Goal: Task Accomplishment & Management: Manage account settings

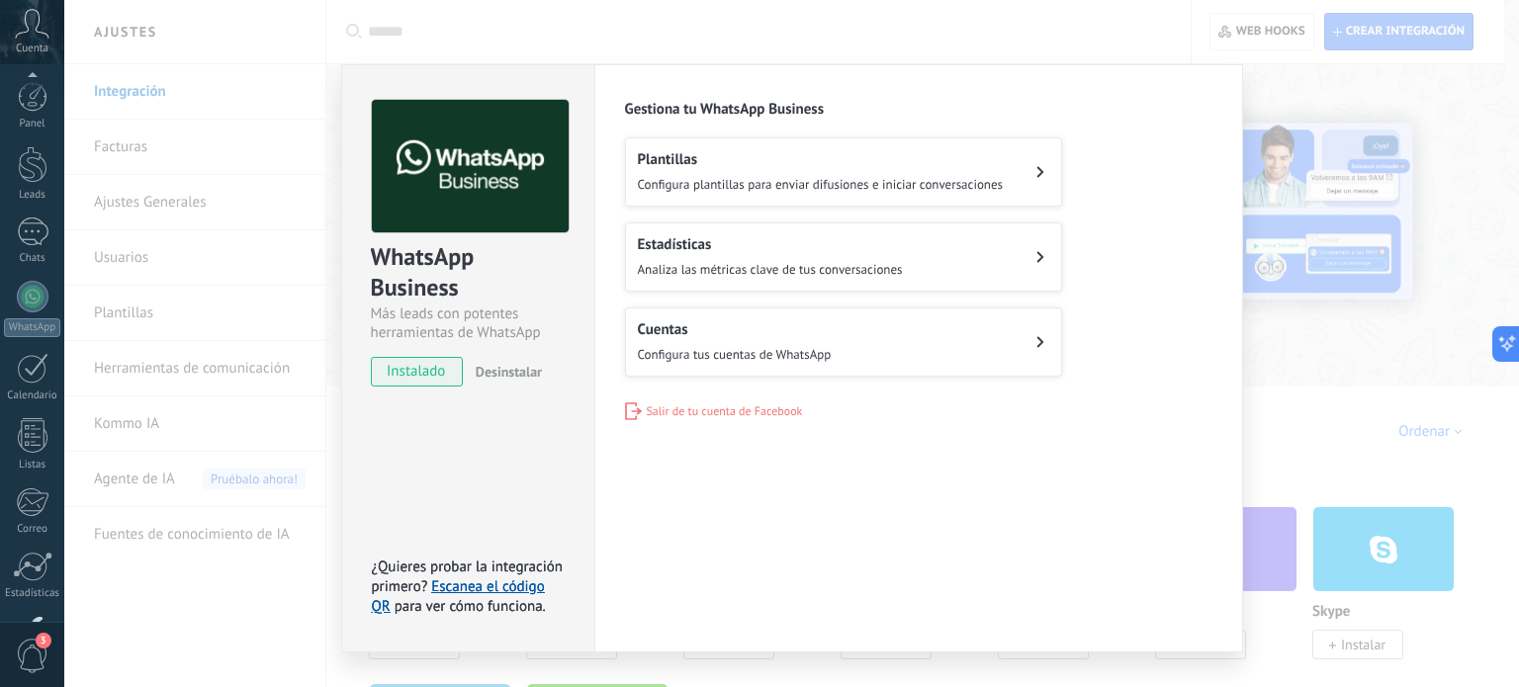
scroll to position [135, 0]
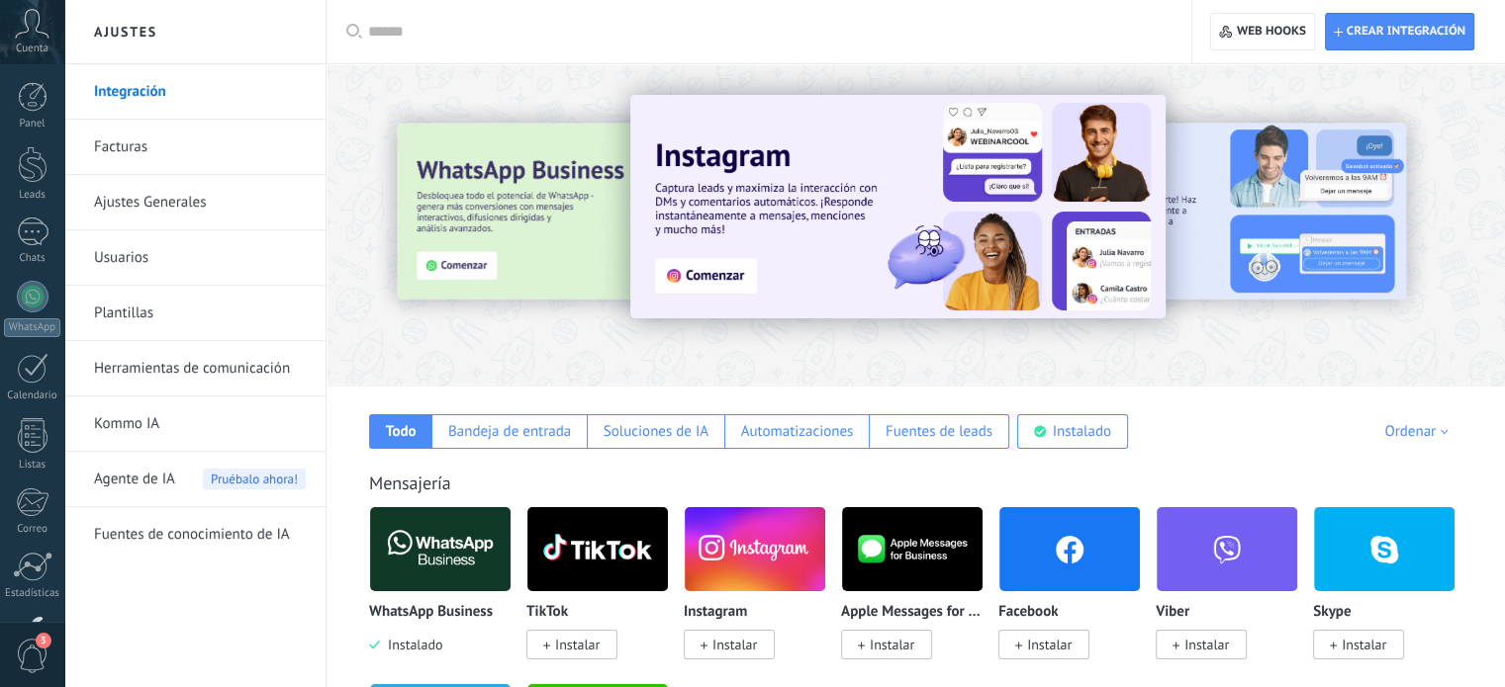
click at [170, 315] on link "Plantillas" at bounding box center [200, 313] width 212 height 55
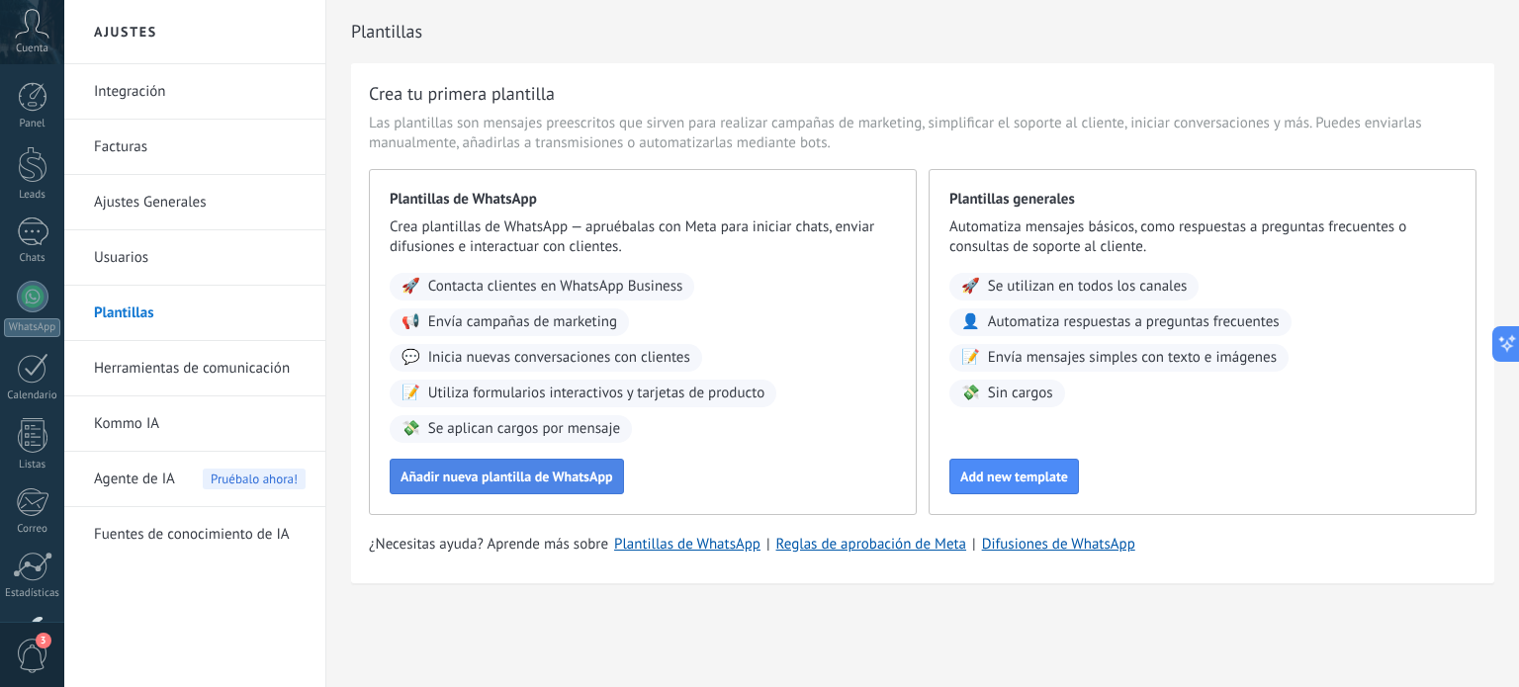
click at [544, 478] on span "Añadir nueva plantilla de WhatsApp" at bounding box center [507, 477] width 213 height 14
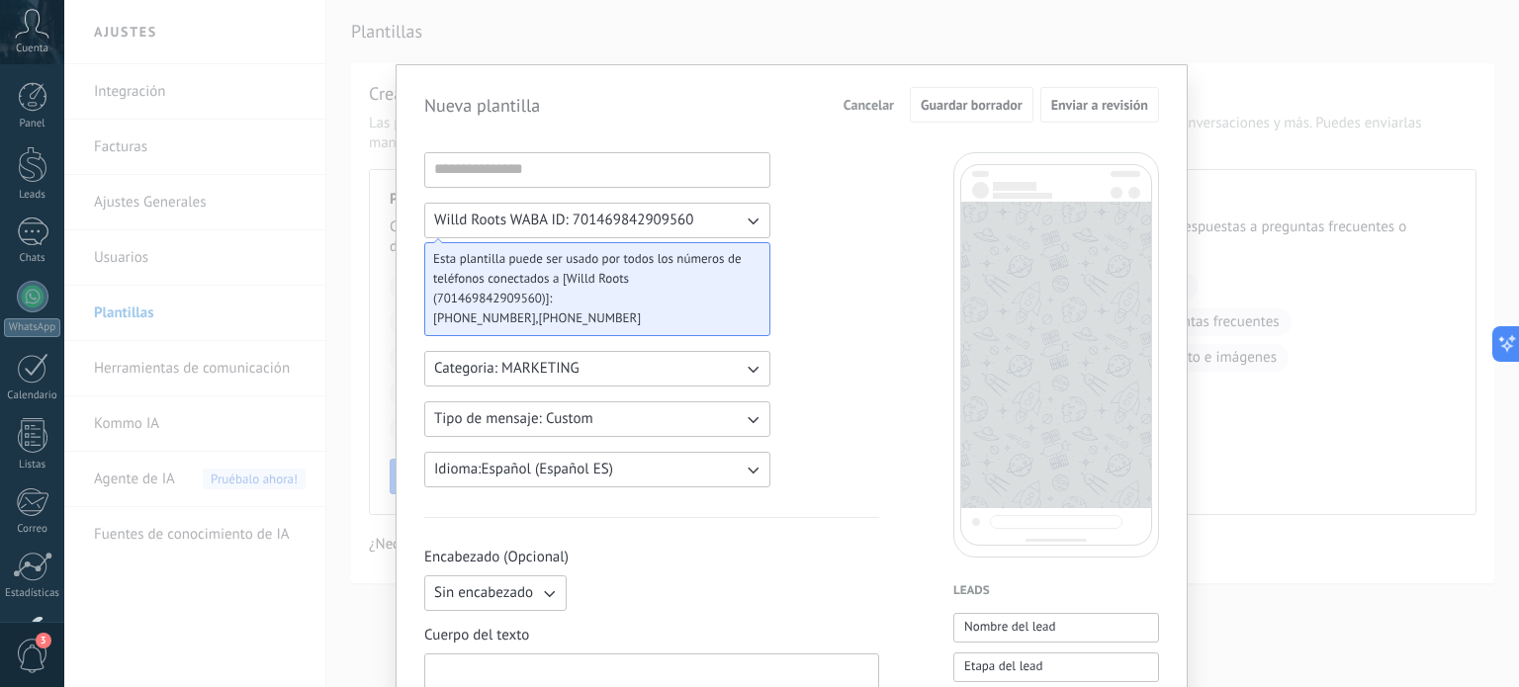
click at [725, 224] on button "Willd Roots WABA ID: 701469842909560" at bounding box center [597, 221] width 346 height 36
click at [726, 221] on li "Willd Roots WABA ID: 701469842909560" at bounding box center [590, 221] width 357 height 34
click at [628, 171] on input at bounding box center [597, 169] width 344 height 32
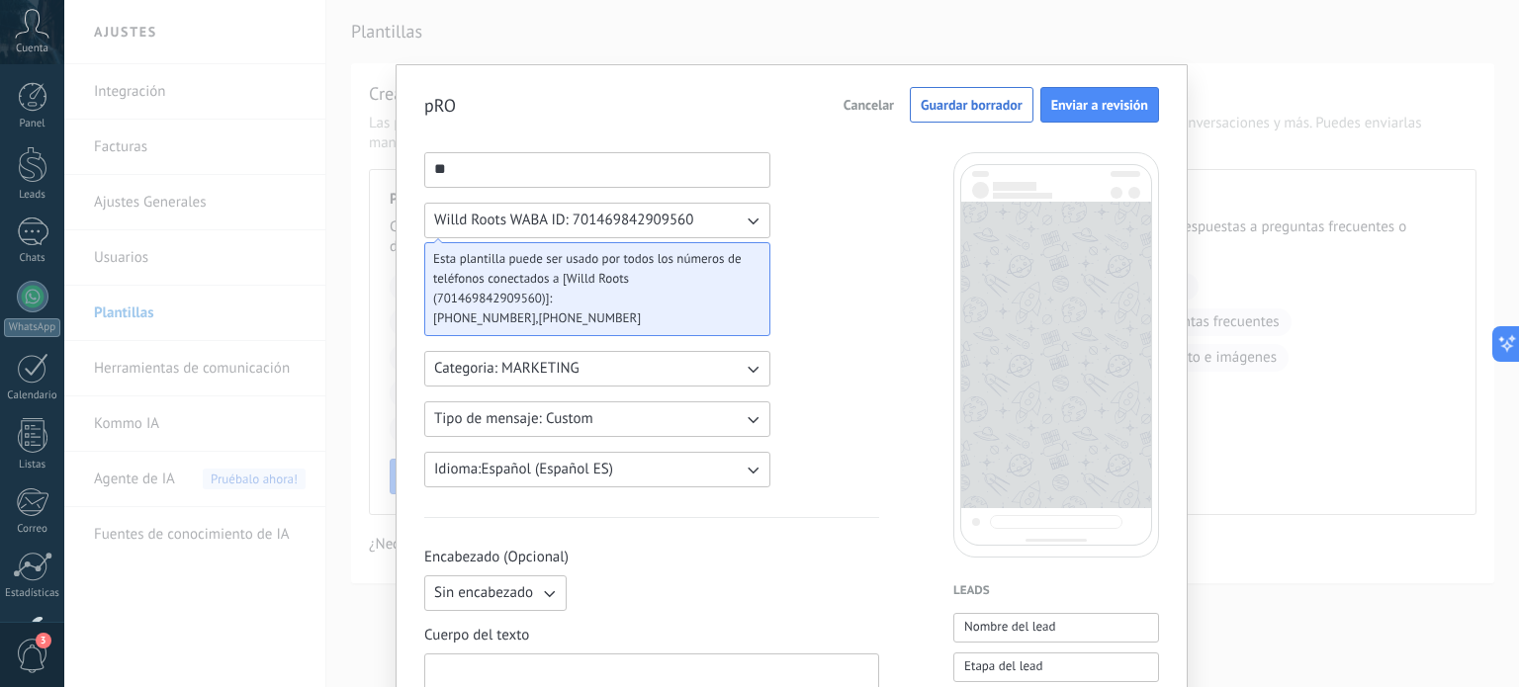
type input "*"
type input "**********"
click at [590, 168] on input "**********" at bounding box center [597, 169] width 344 height 32
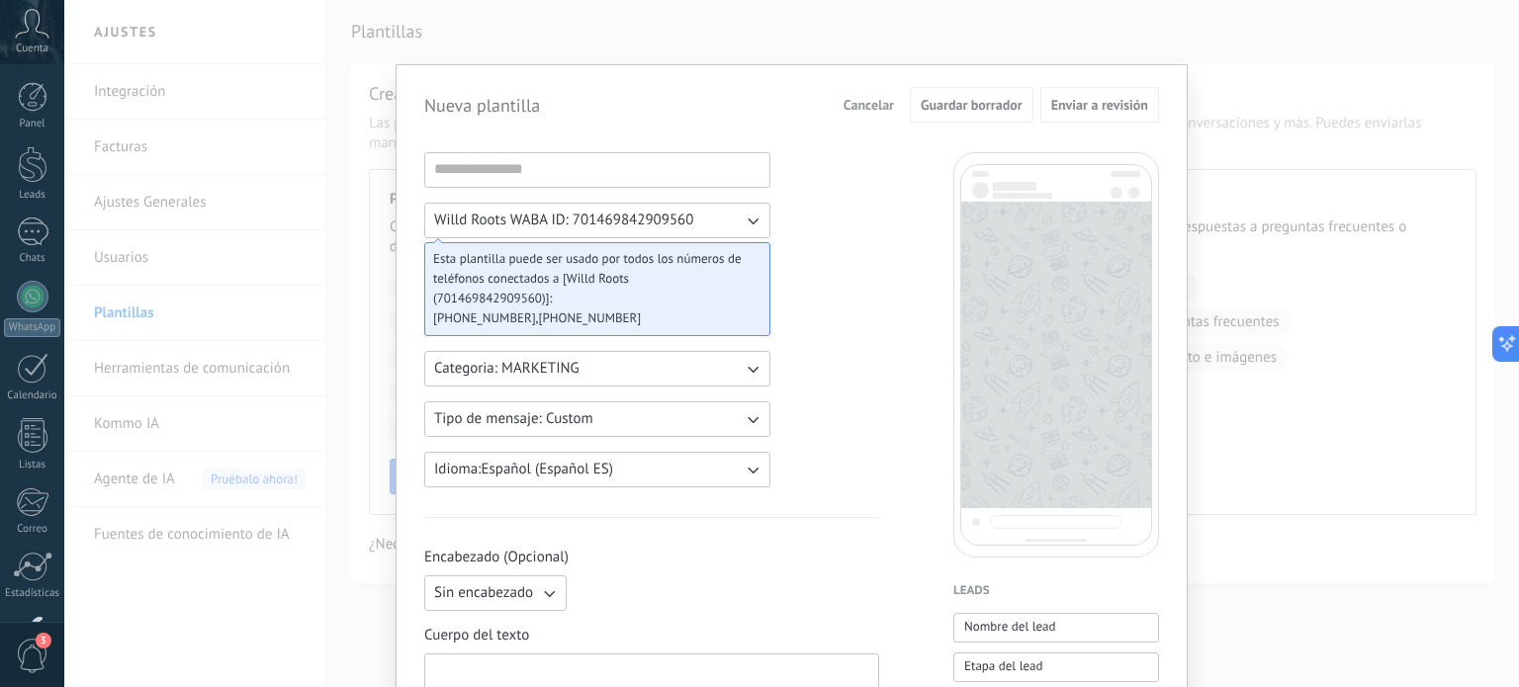
click at [718, 230] on button "Willd Roots WABA ID: 701469842909560" at bounding box center [597, 221] width 346 height 36
click at [706, 255] on li "Willd Roots WABA ID: 3132649596916966" at bounding box center [590, 254] width 357 height 34
click at [696, 224] on span "Willd Roots WABA ID: 3132649596916966" at bounding box center [568, 221] width 268 height 20
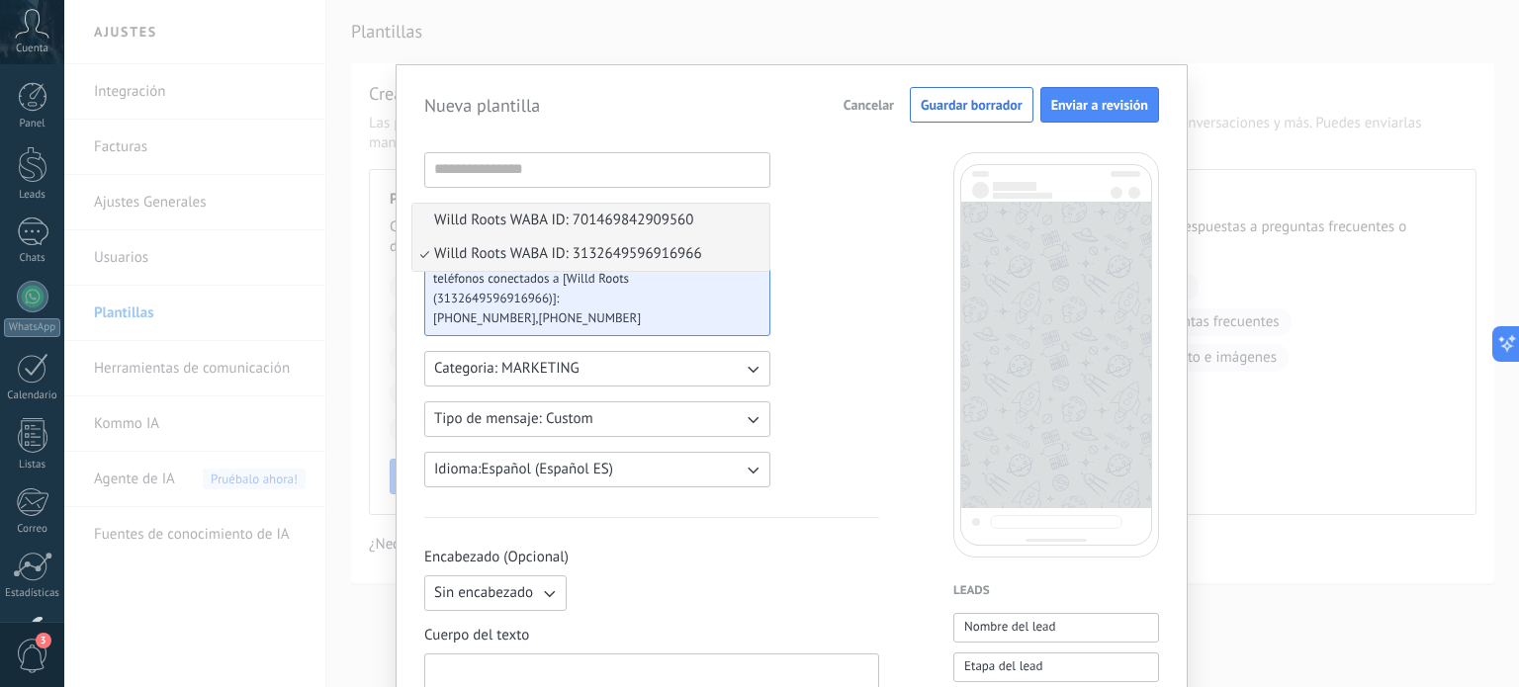
click at [626, 212] on span "Willd Roots WABA ID: 701469842909560" at bounding box center [563, 221] width 259 height 20
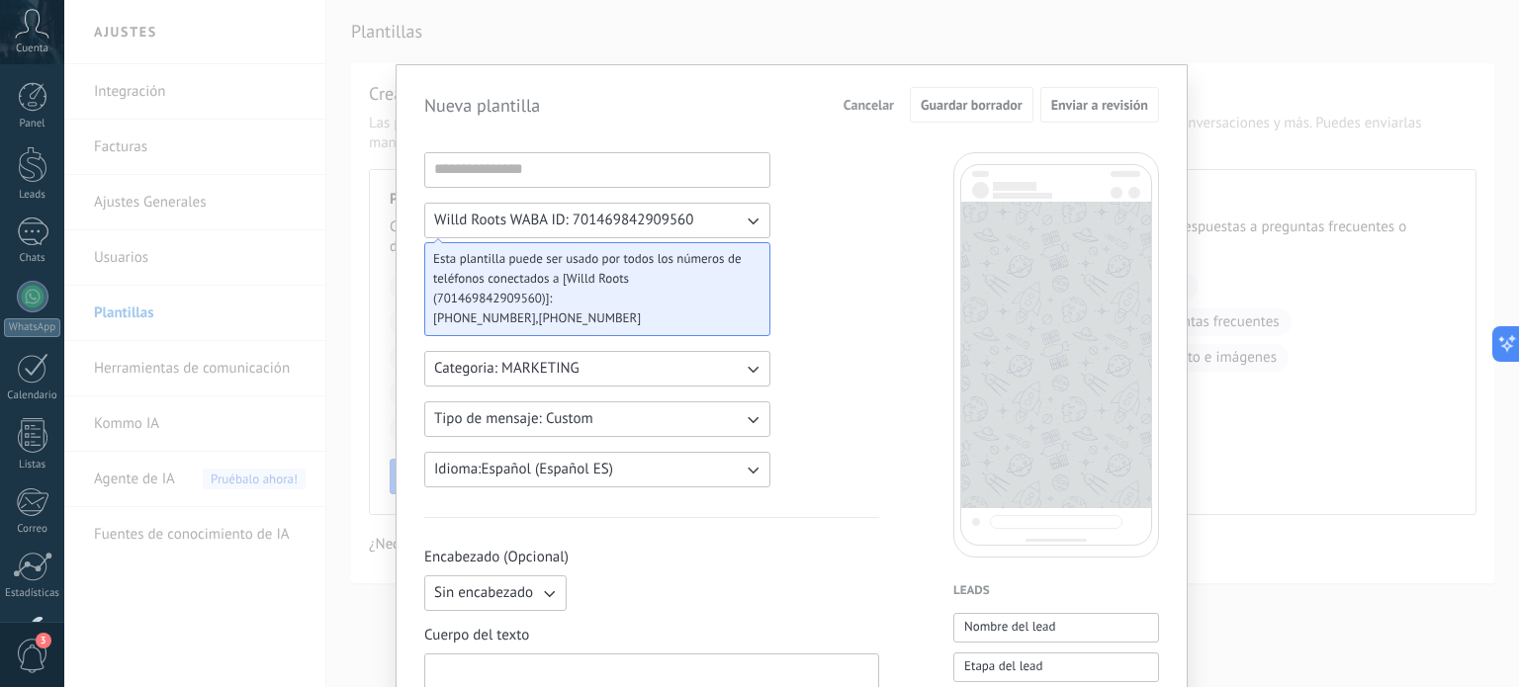
click at [1223, 102] on div "Nueva plantilla Cancelar Guardar borrador Enviar a revisión Willd Roots WABA ID…" at bounding box center [791, 343] width 1455 height 687
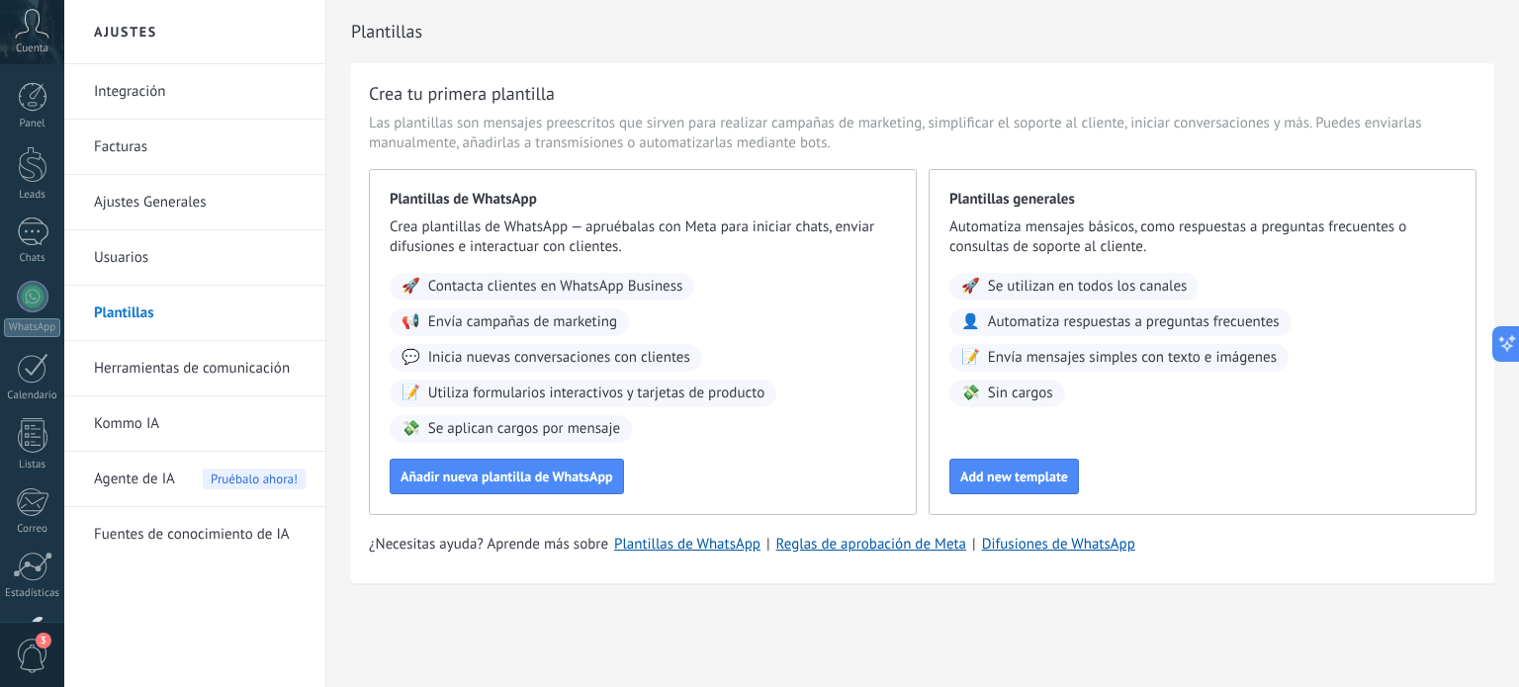
click at [138, 92] on link "Integración" at bounding box center [200, 91] width 212 height 55
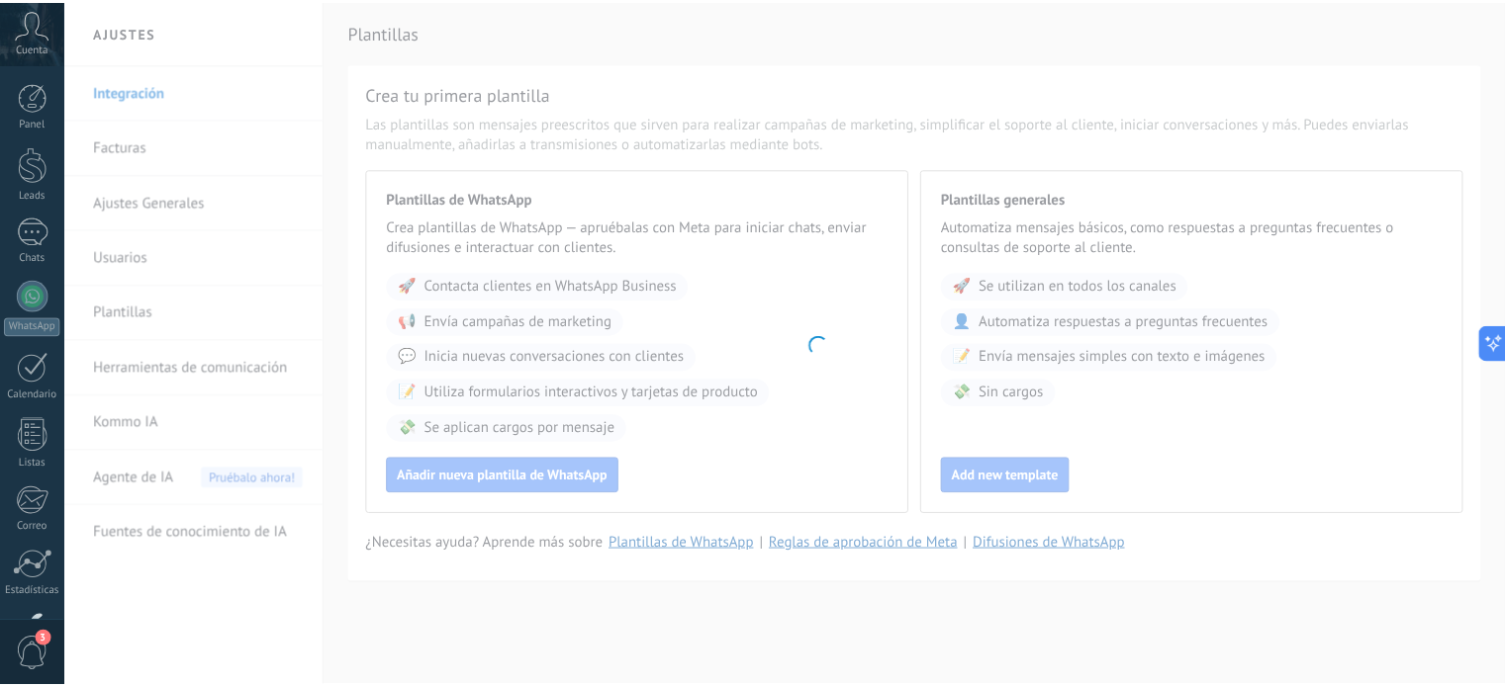
scroll to position [135, 0]
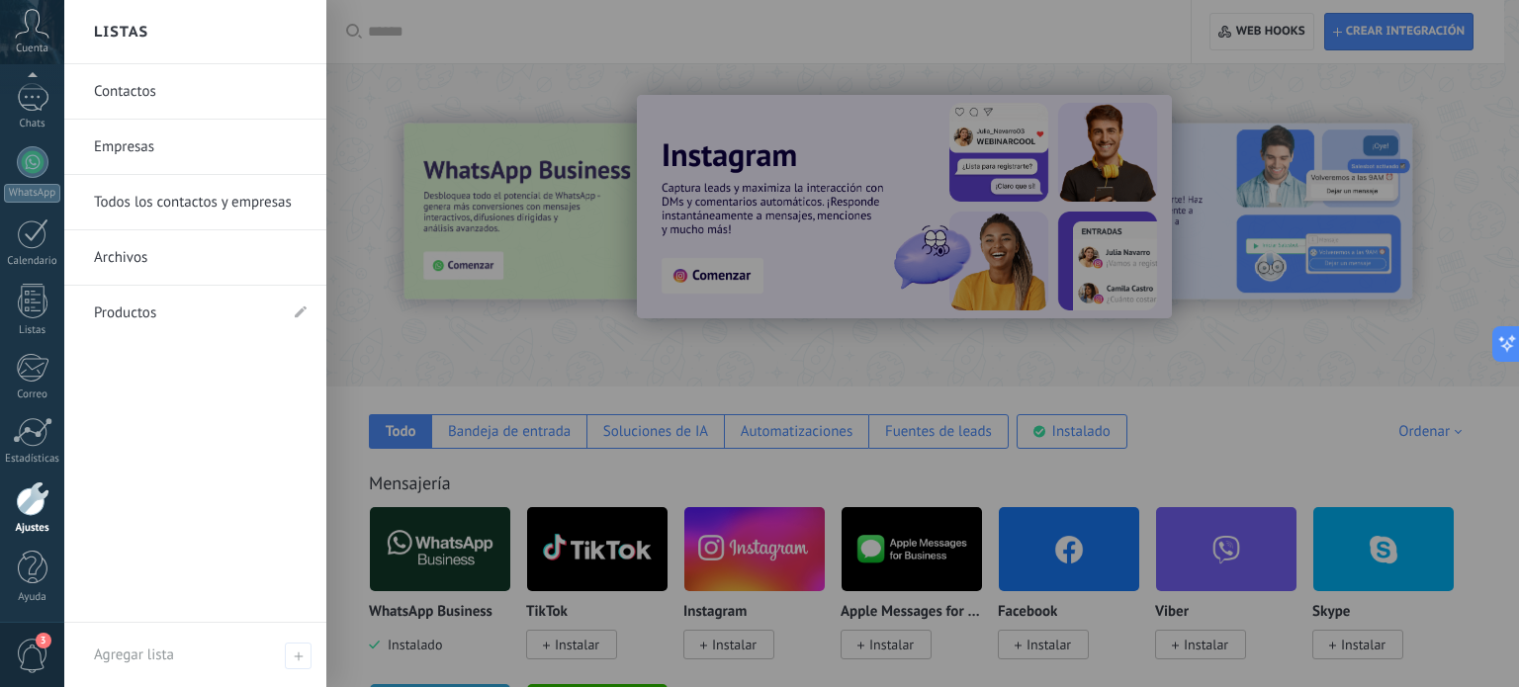
click at [150, 100] on link "Contactos" at bounding box center [200, 91] width 213 height 55
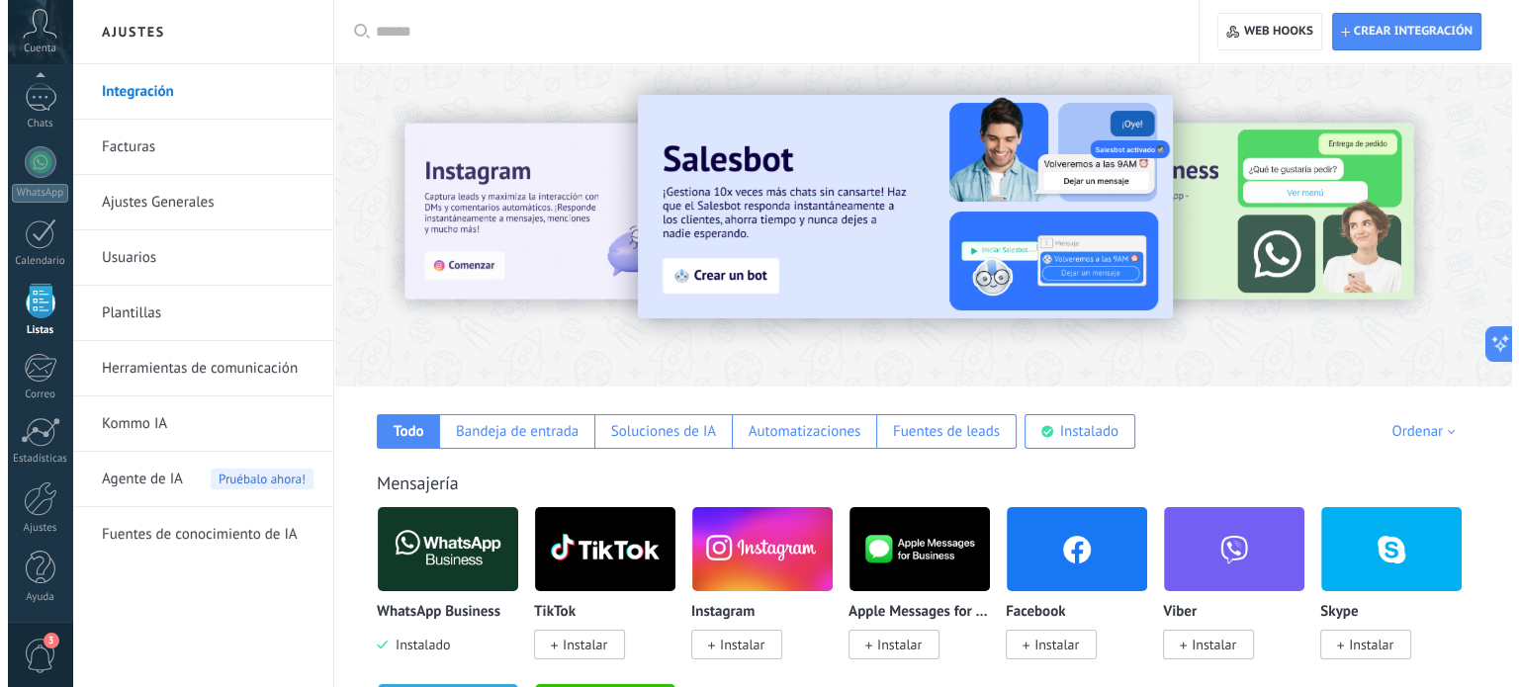
scroll to position [122, 0]
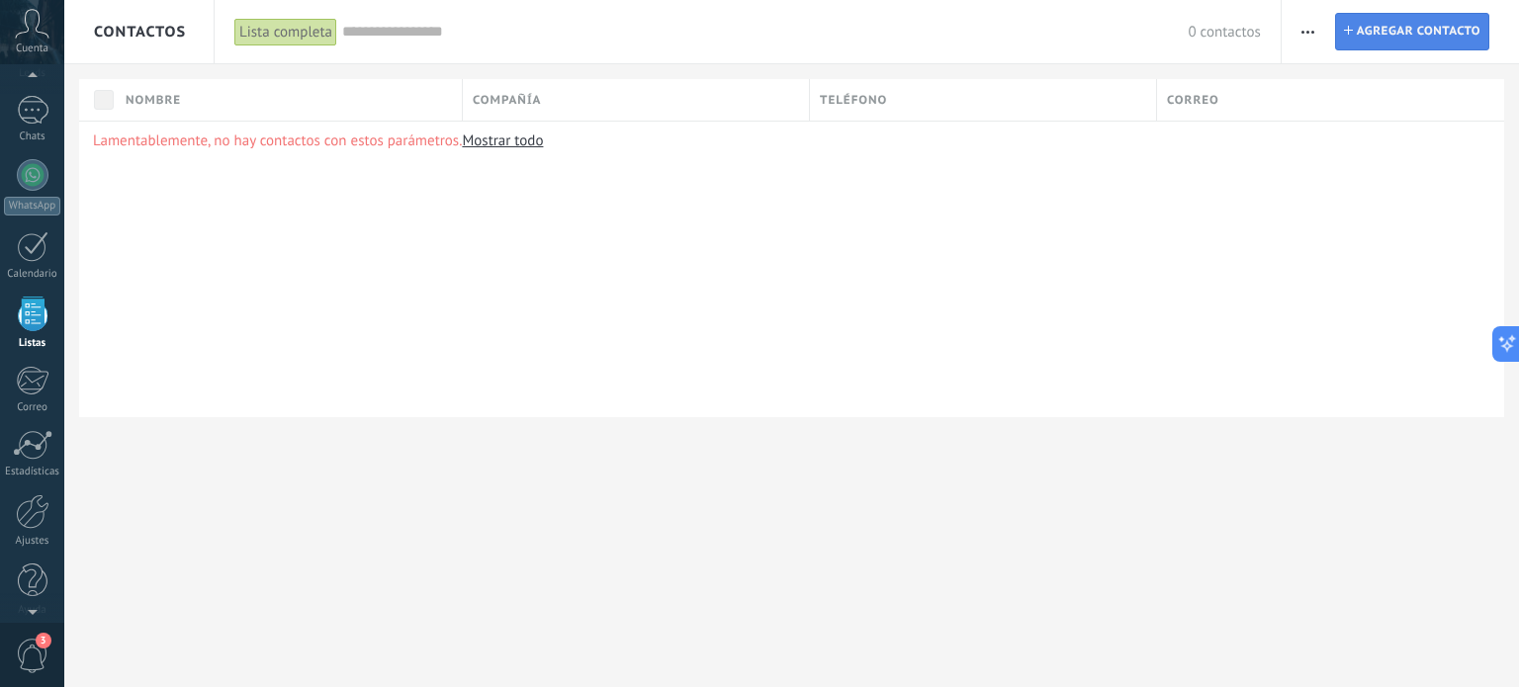
click at [1405, 31] on span "Agregar contacto" at bounding box center [1419, 32] width 124 height 36
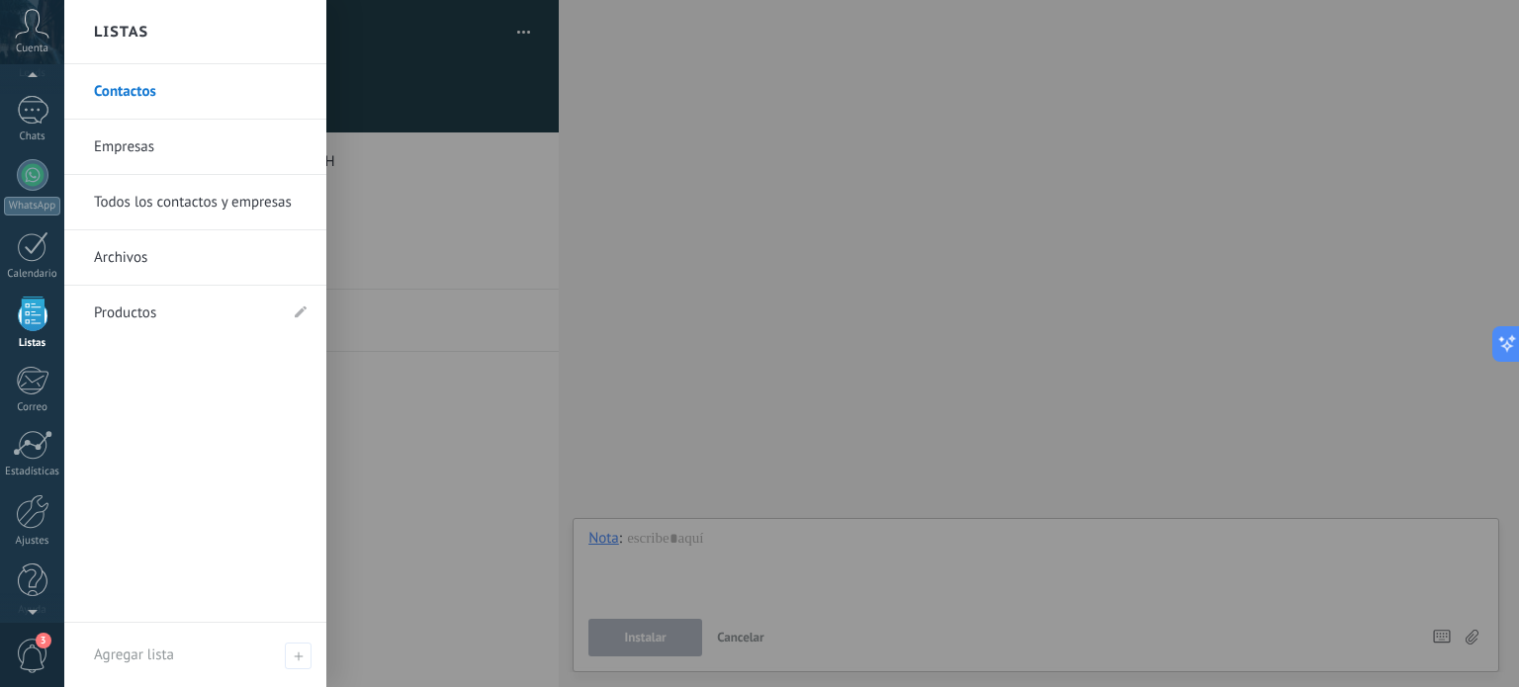
click at [146, 83] on link "Contactos" at bounding box center [200, 91] width 213 height 55
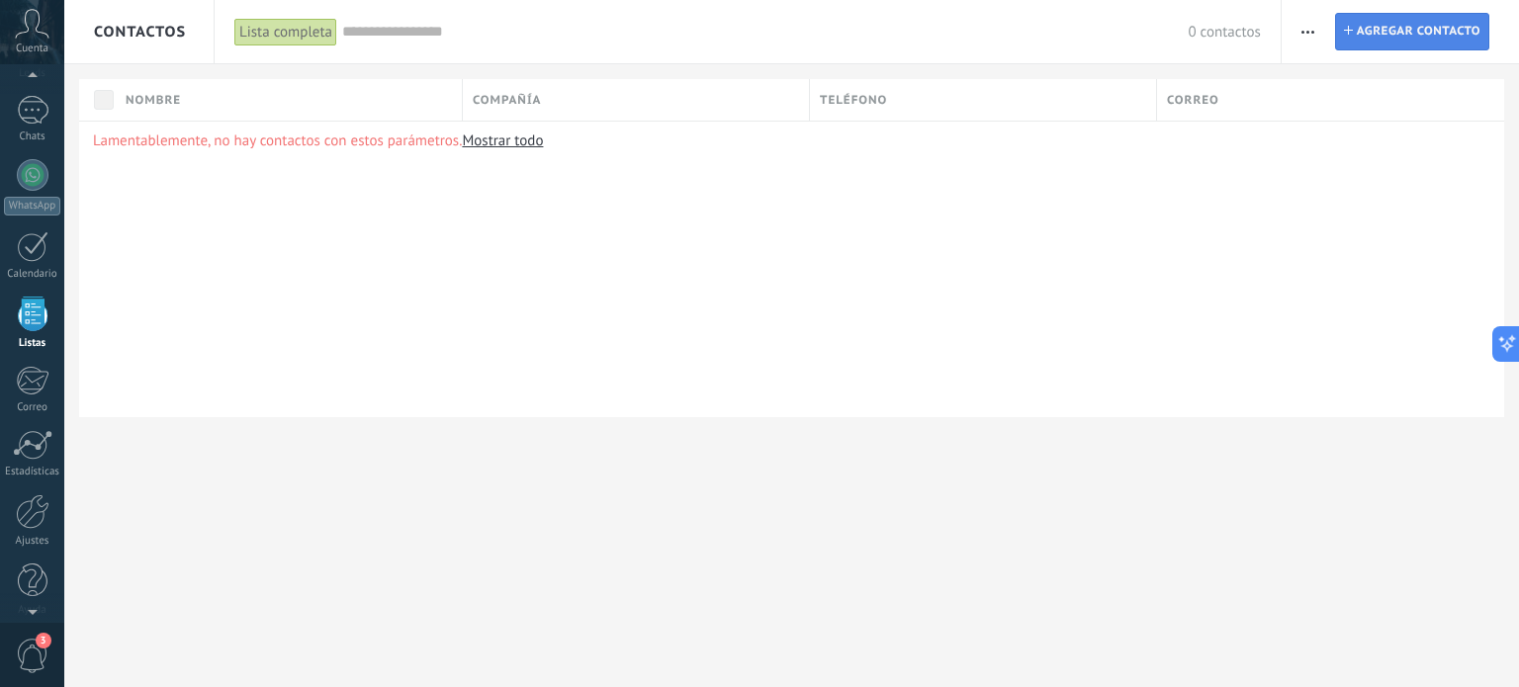
click at [1369, 33] on span "Agregar contacto" at bounding box center [1419, 32] width 124 height 36
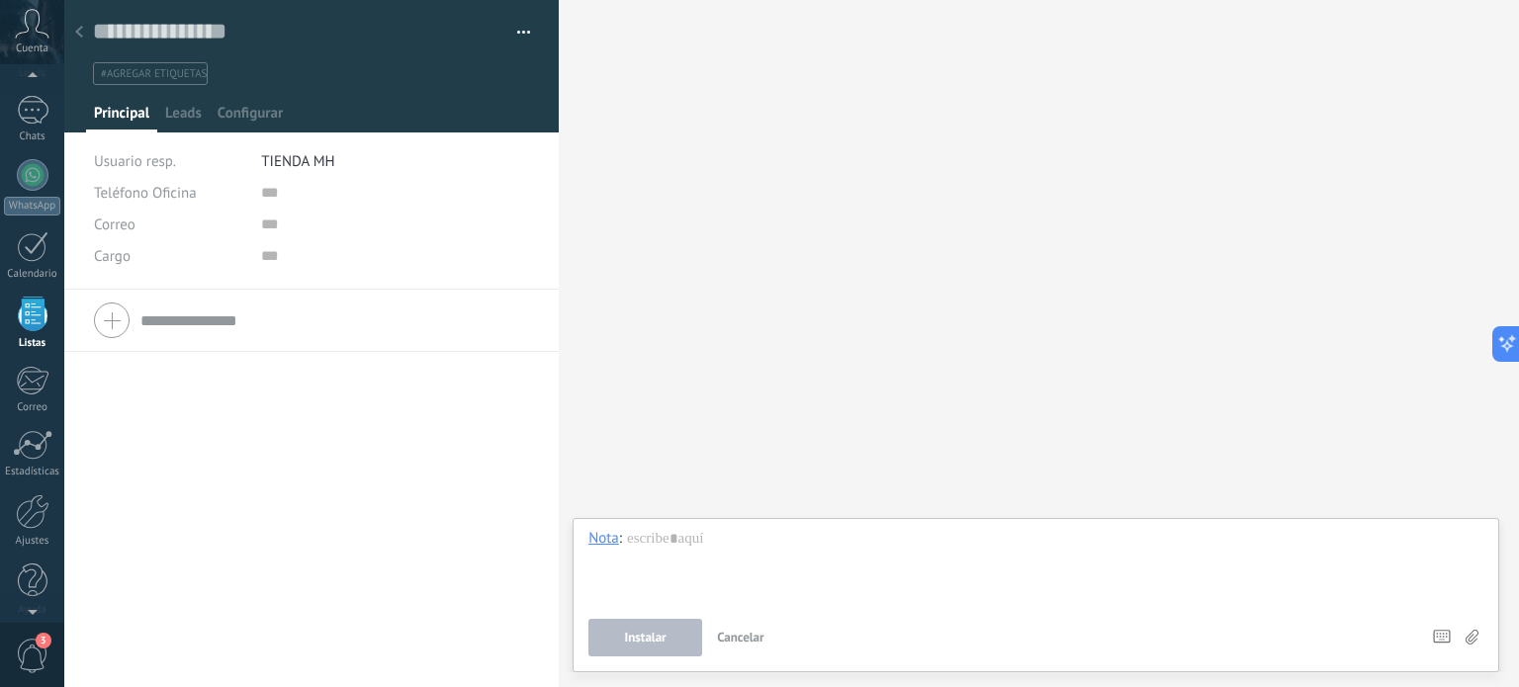
click at [517, 35] on span "button" at bounding box center [524, 36] width 14 height 4
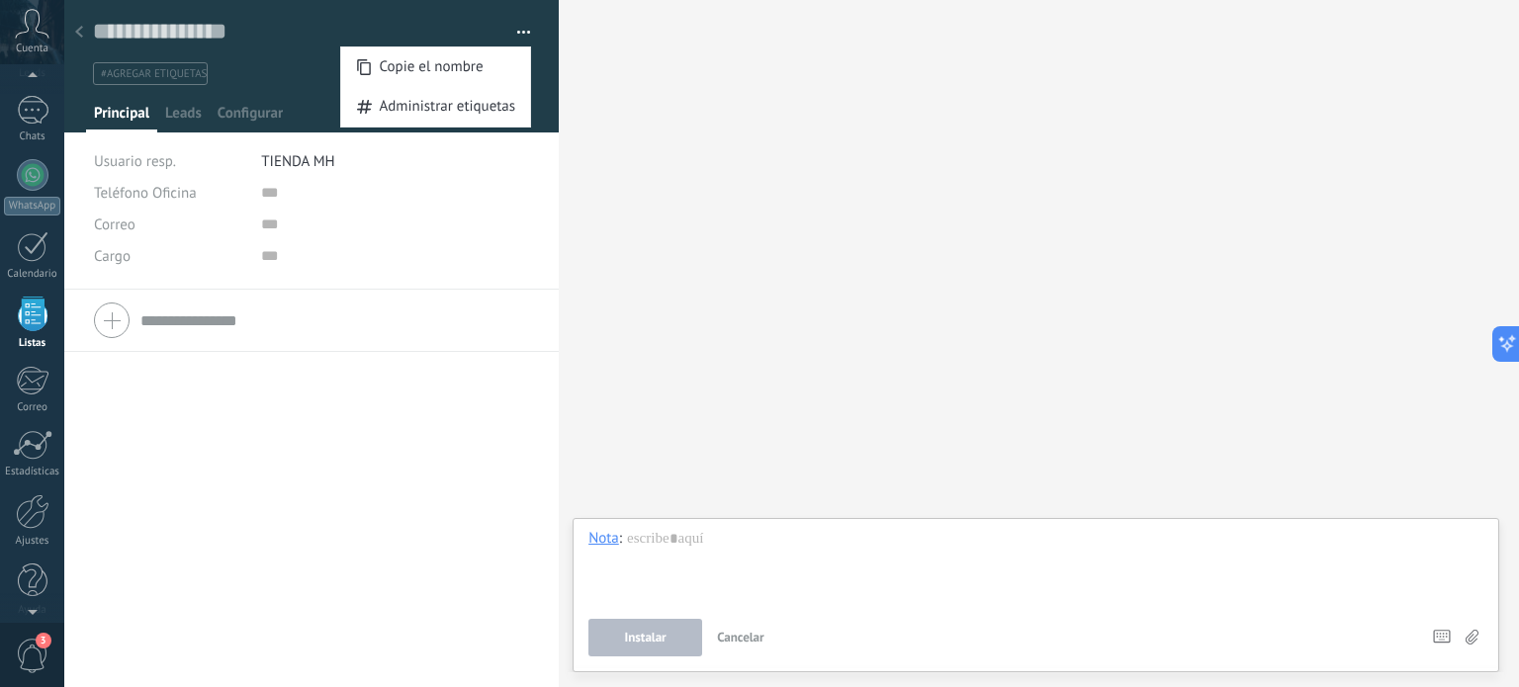
click at [517, 35] on span "button" at bounding box center [524, 36] width 14 height 4
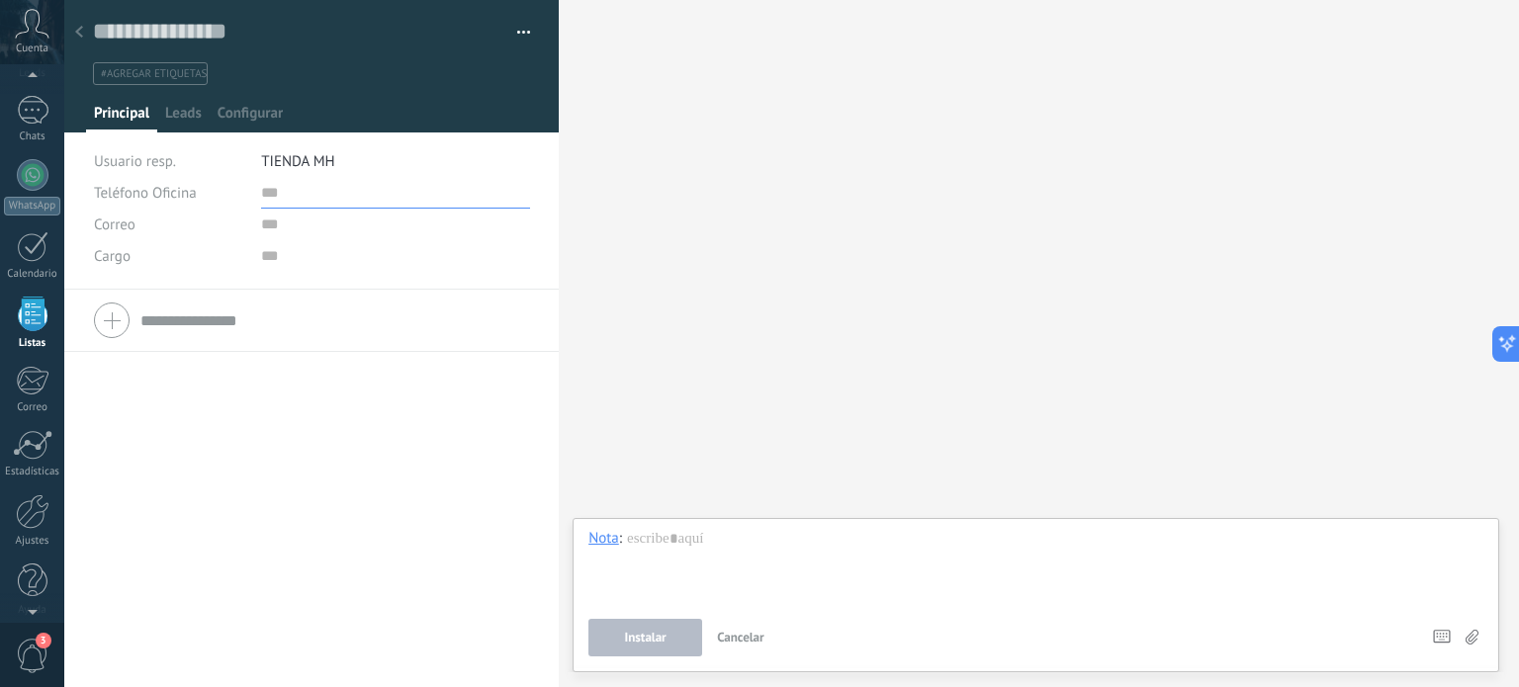
click at [287, 192] on input "text" at bounding box center [395, 193] width 269 height 32
type input "**********"
click at [257, 194] on div at bounding box center [248, 195] width 25 height 30
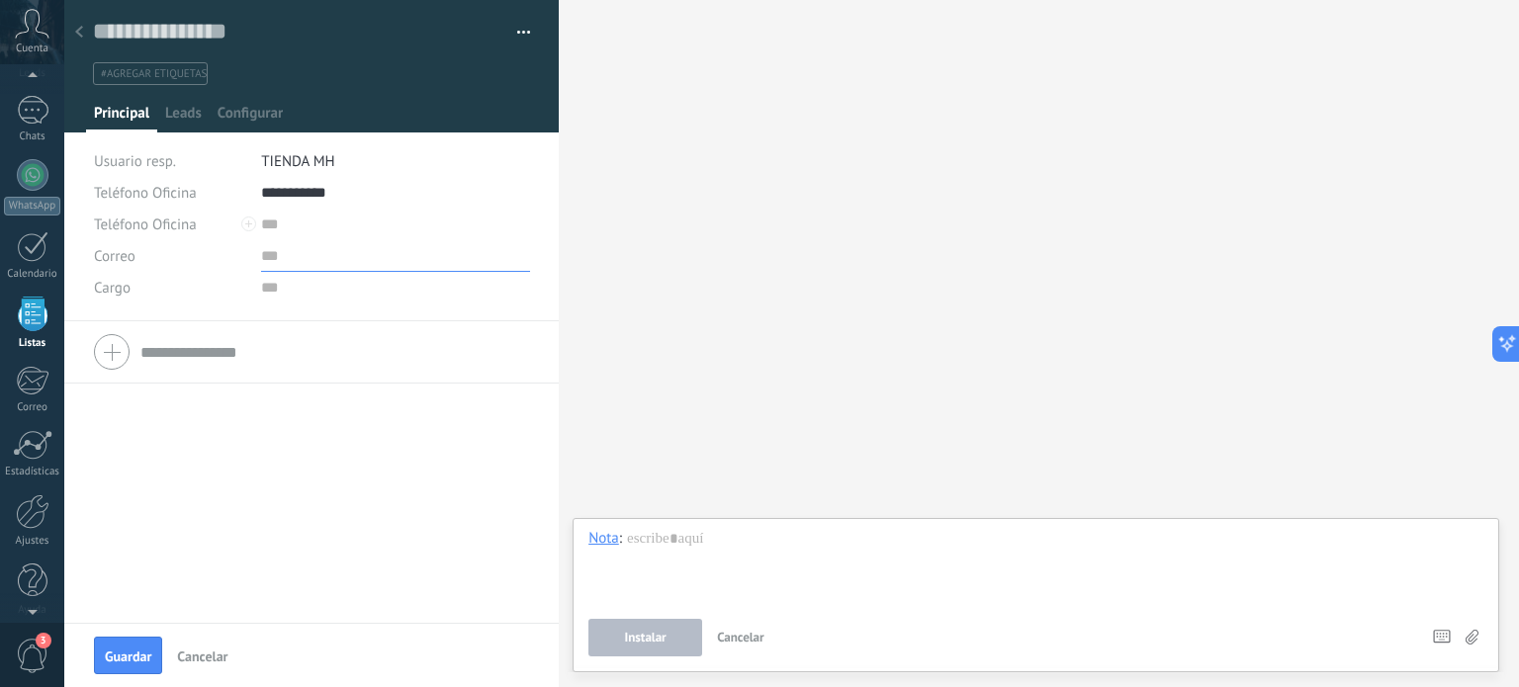
click at [285, 260] on input "text" at bounding box center [395, 256] width 269 height 32
click at [279, 290] on input "text" at bounding box center [395, 288] width 269 height 32
click at [226, 33] on input "text" at bounding box center [298, 32] width 410 height 30
type input "**********"
click at [253, 121] on span "Configurar" at bounding box center [250, 118] width 65 height 29
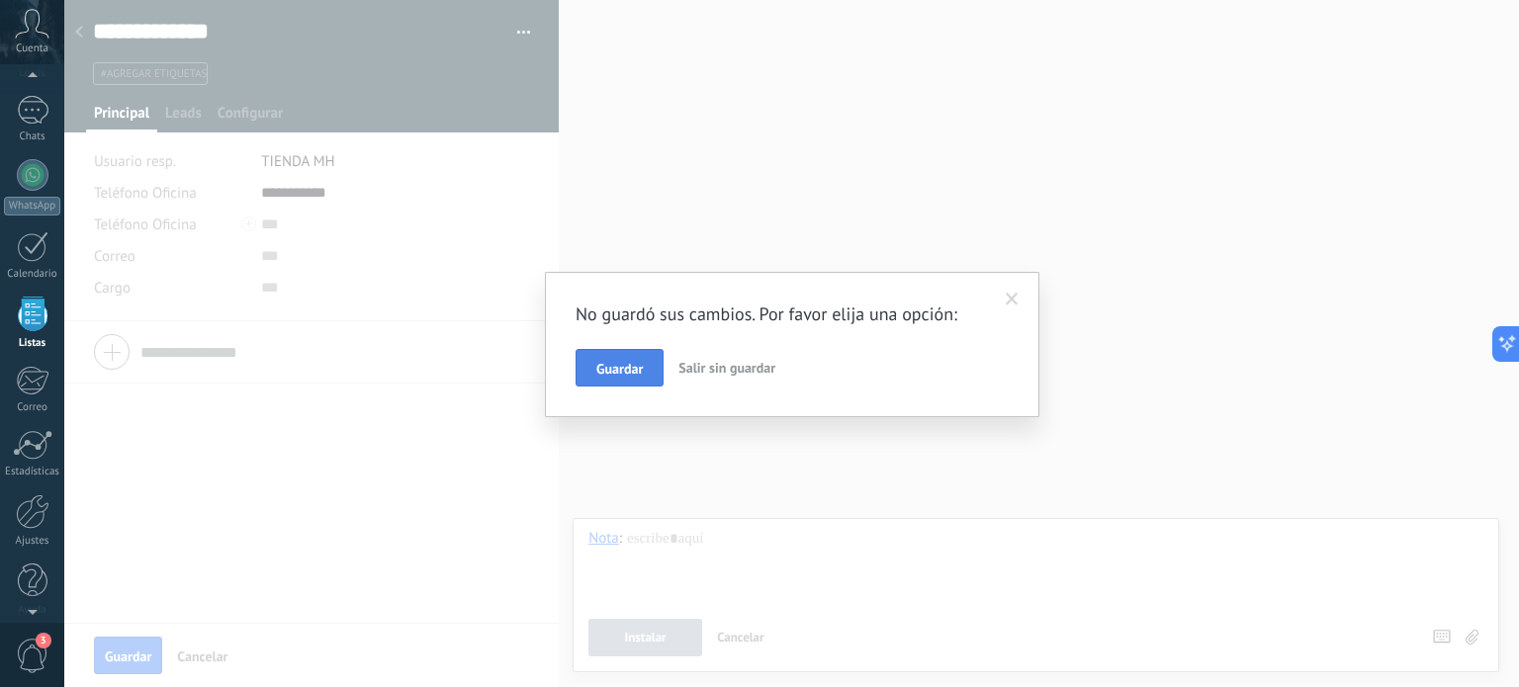
click at [641, 368] on span "Guardar" at bounding box center [619, 369] width 46 height 14
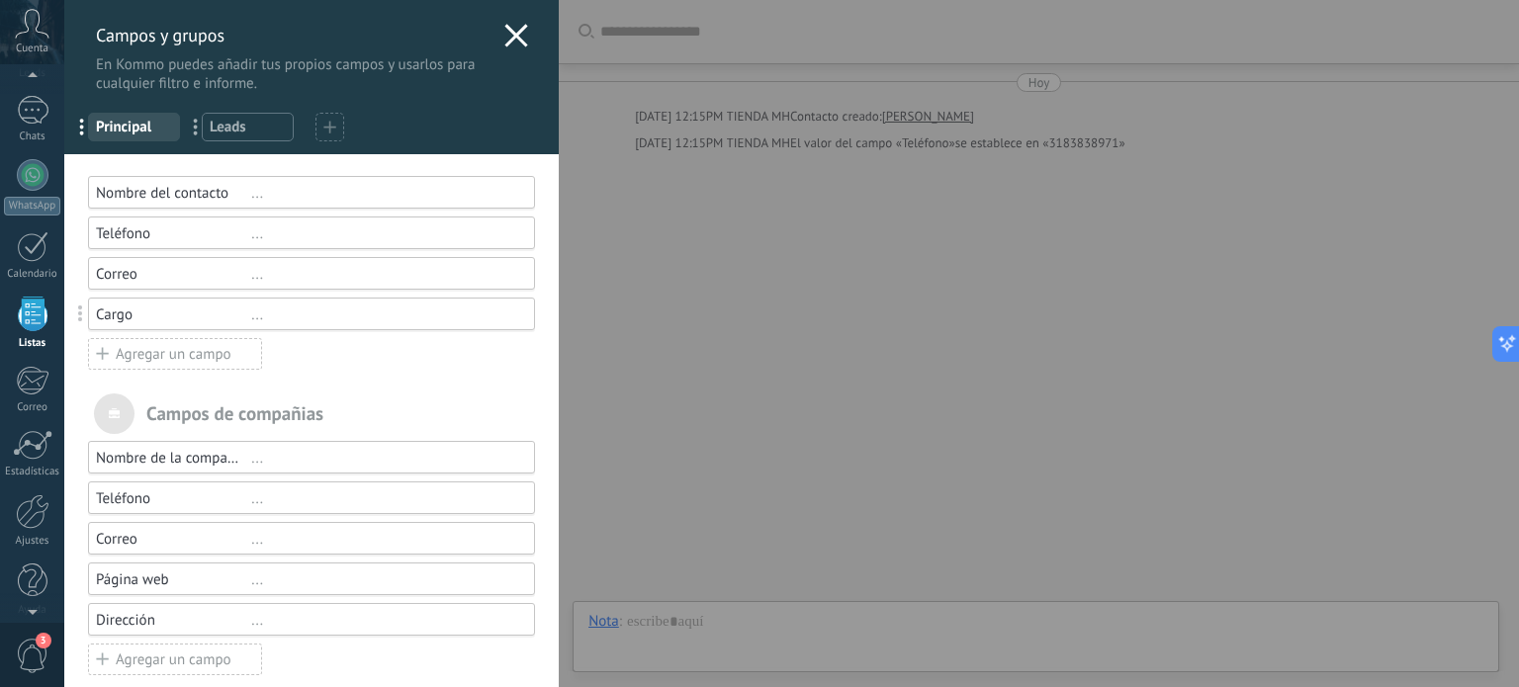
click at [518, 29] on use at bounding box center [516, 35] width 23 height 23
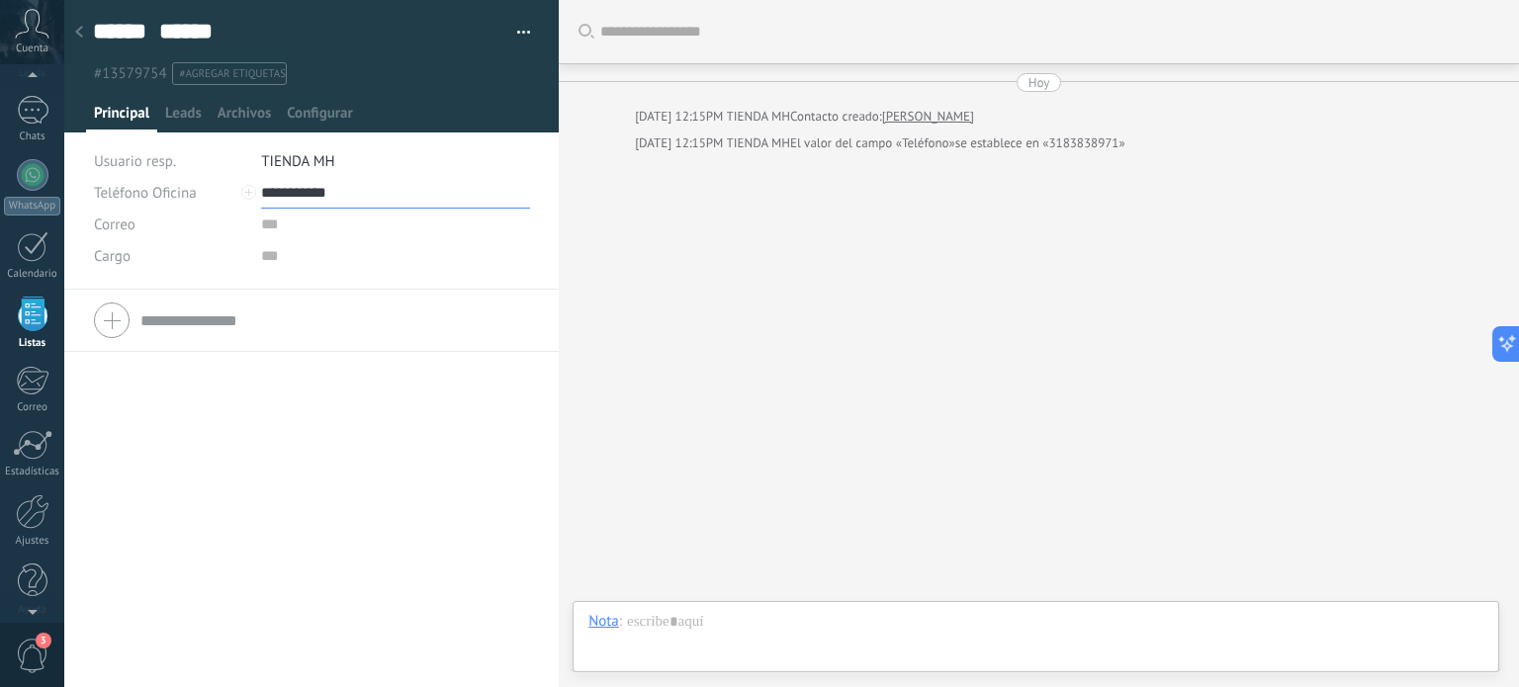
click at [275, 193] on input "**********" at bounding box center [395, 193] width 269 height 32
click at [261, 189] on input "**********" at bounding box center [395, 193] width 269 height 32
type input "**********"
click at [321, 438] on div "Teléfono Oficina Ofic. directo Celular Fax Casa Otro Teléfono Oficina Llamar Co…" at bounding box center [311, 489] width 495 height 398
click at [24, 101] on div at bounding box center [33, 110] width 32 height 29
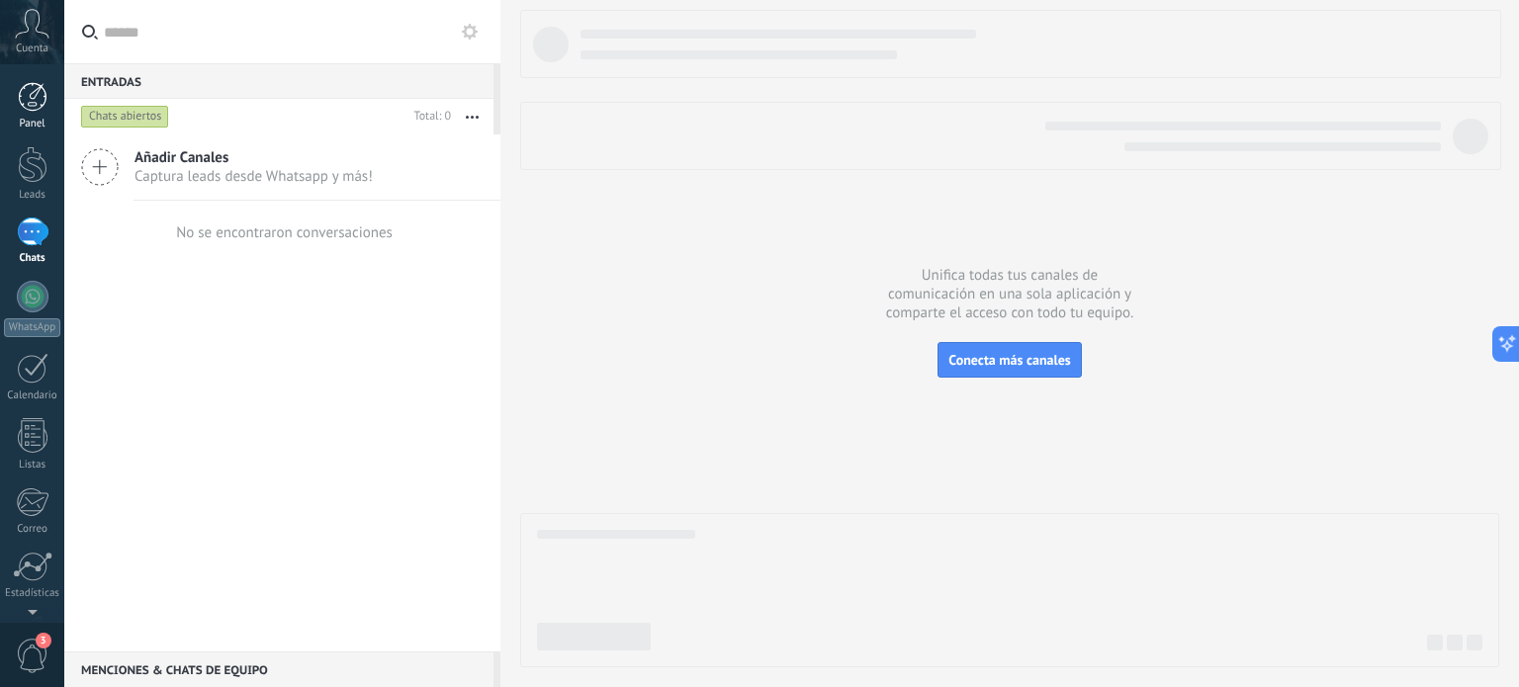
click at [23, 100] on div at bounding box center [33, 97] width 30 height 30
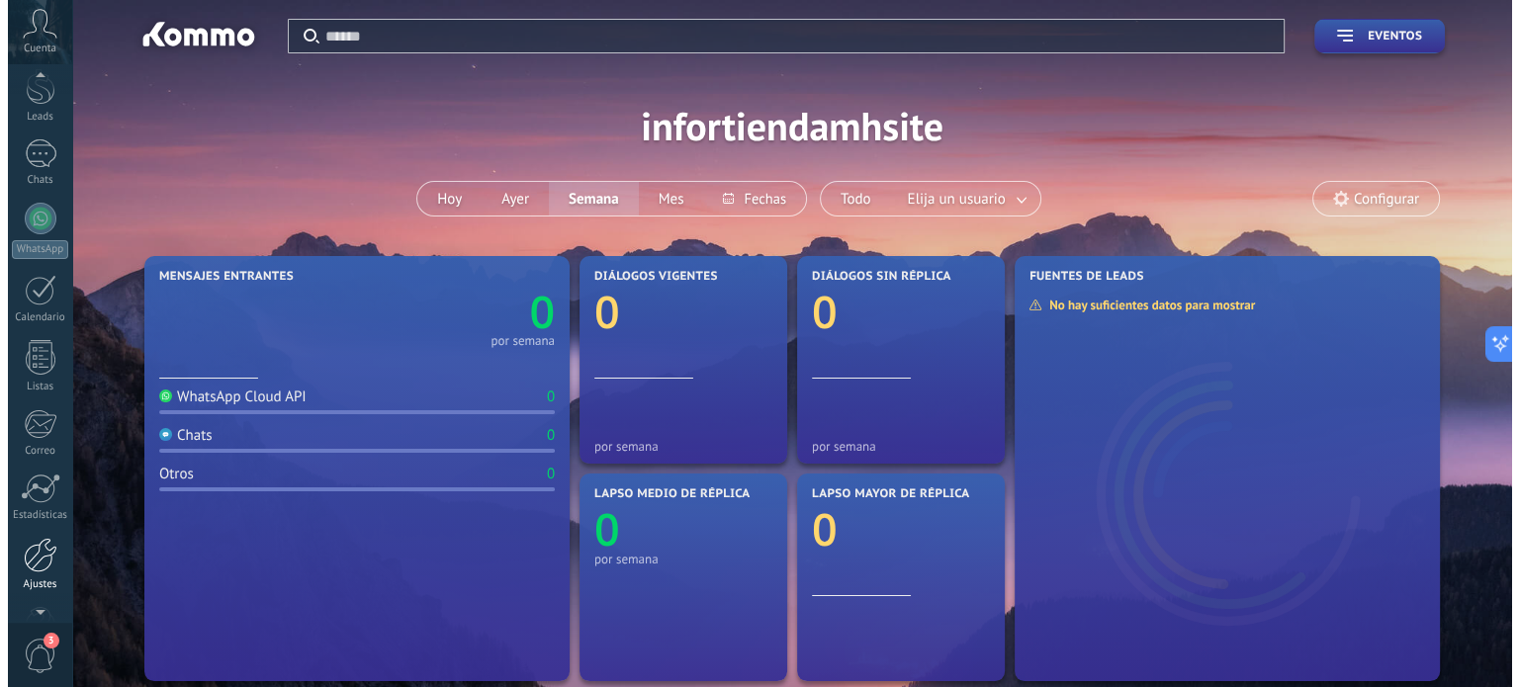
scroll to position [82, 0]
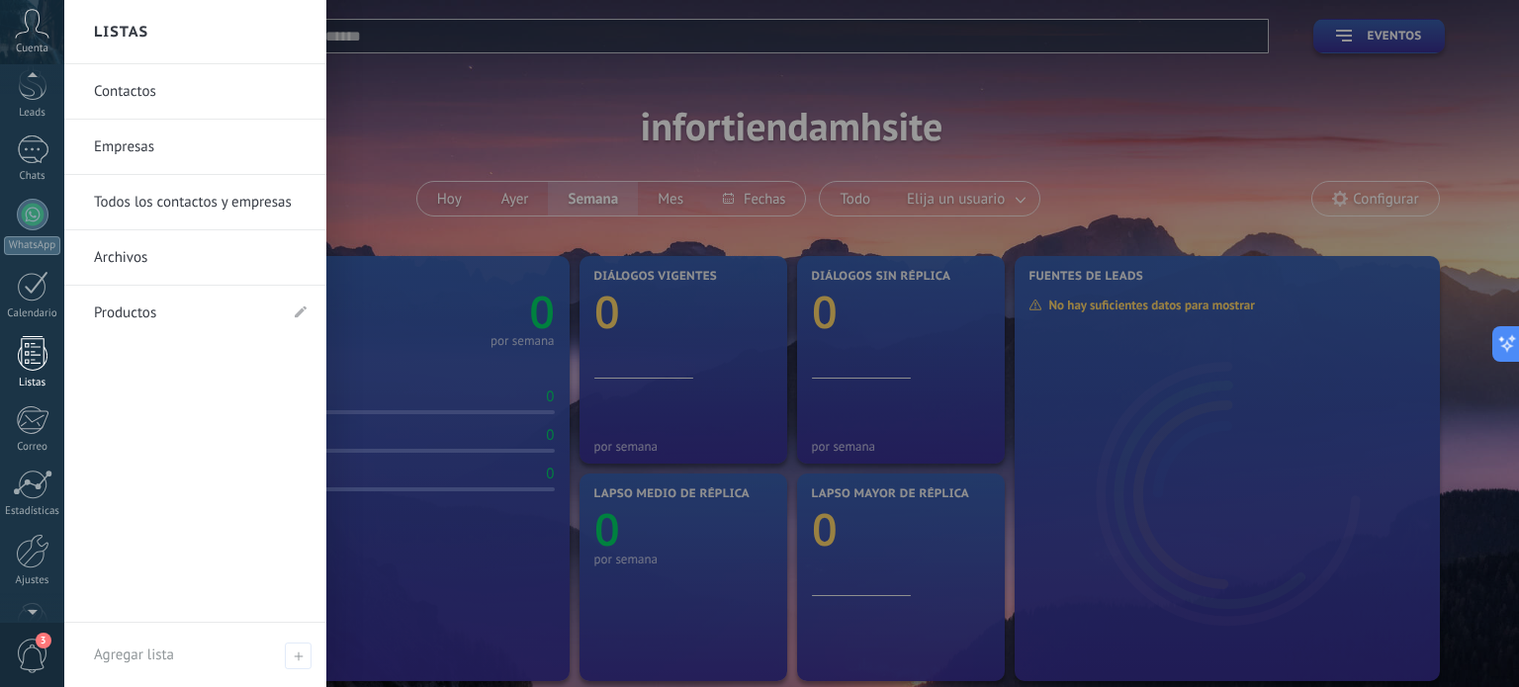
click at [30, 363] on div at bounding box center [33, 353] width 30 height 35
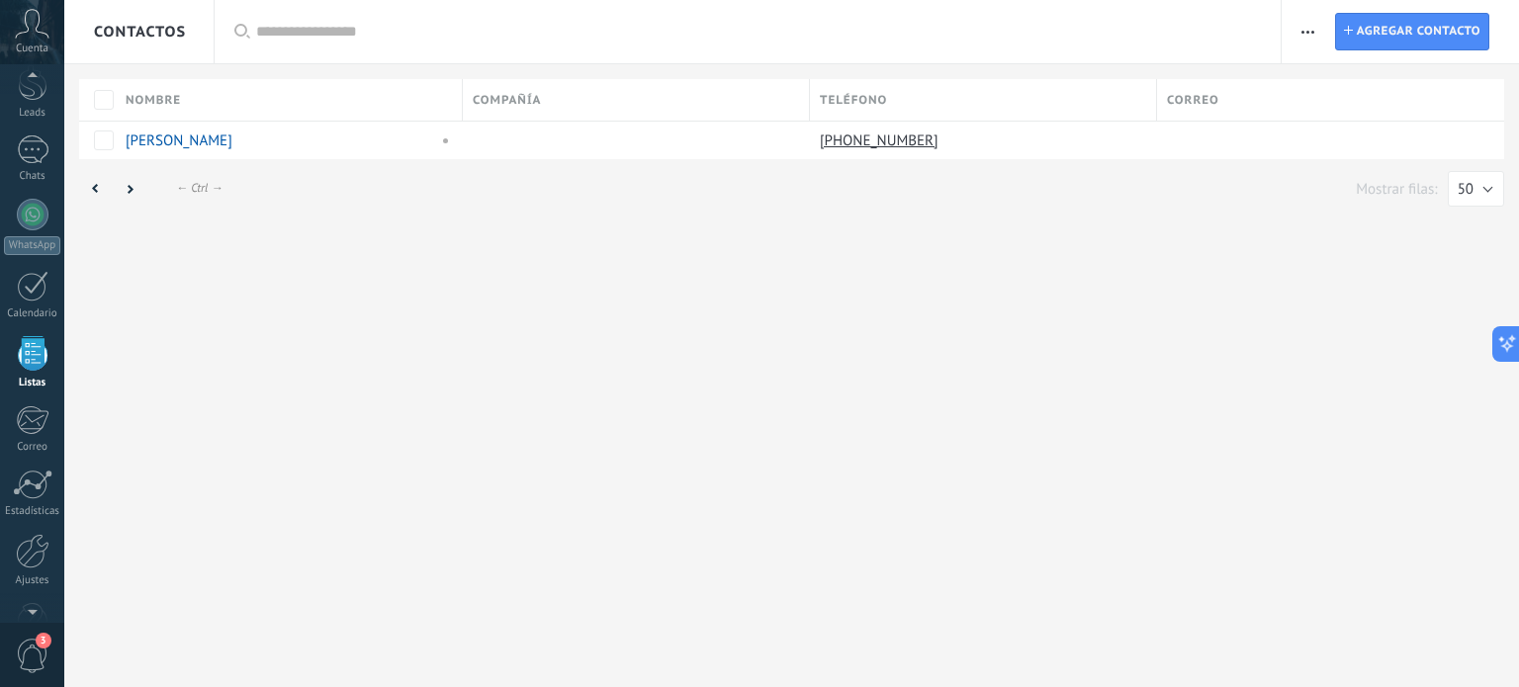
scroll to position [122, 0]
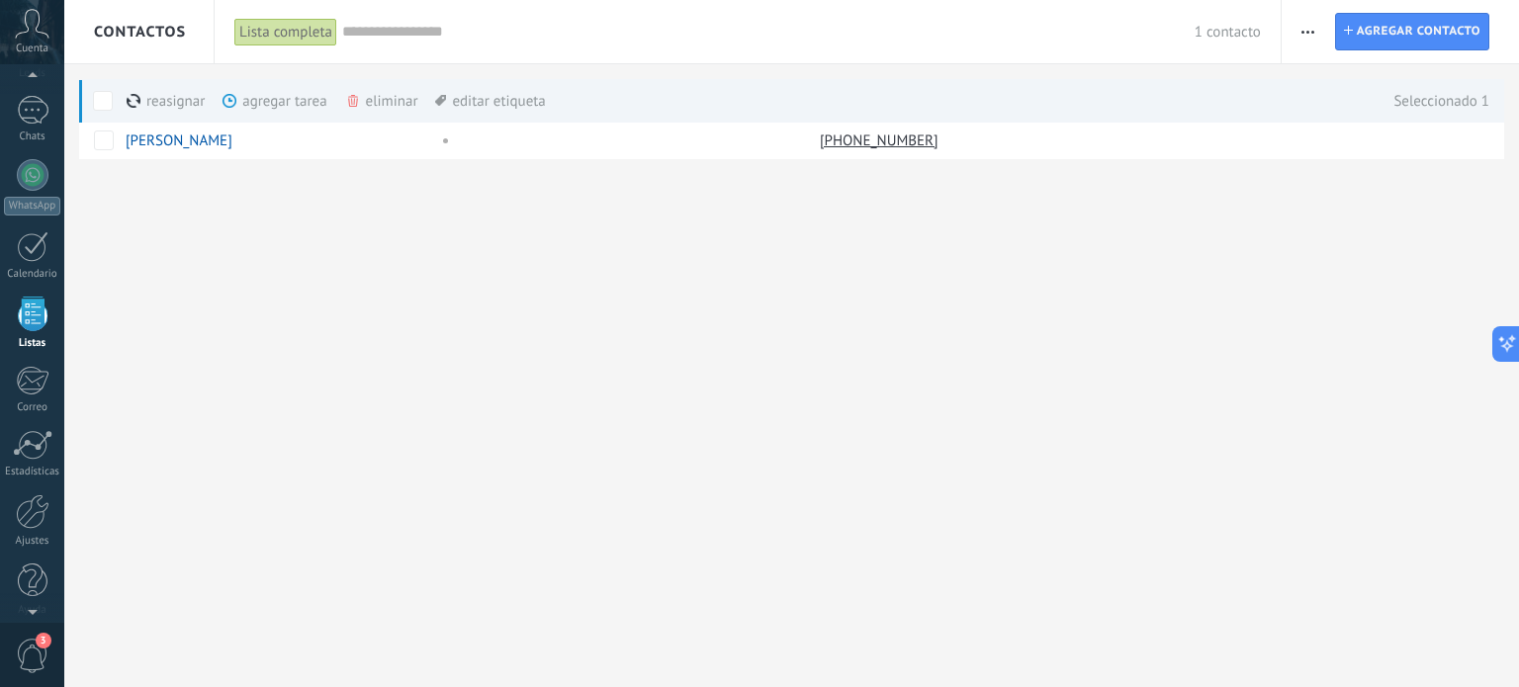
click at [304, 328] on div "Contactos Lista completa Aplicar 1 contacto Lista completa Contactos sin tareas…" at bounding box center [791, 343] width 1455 height 687
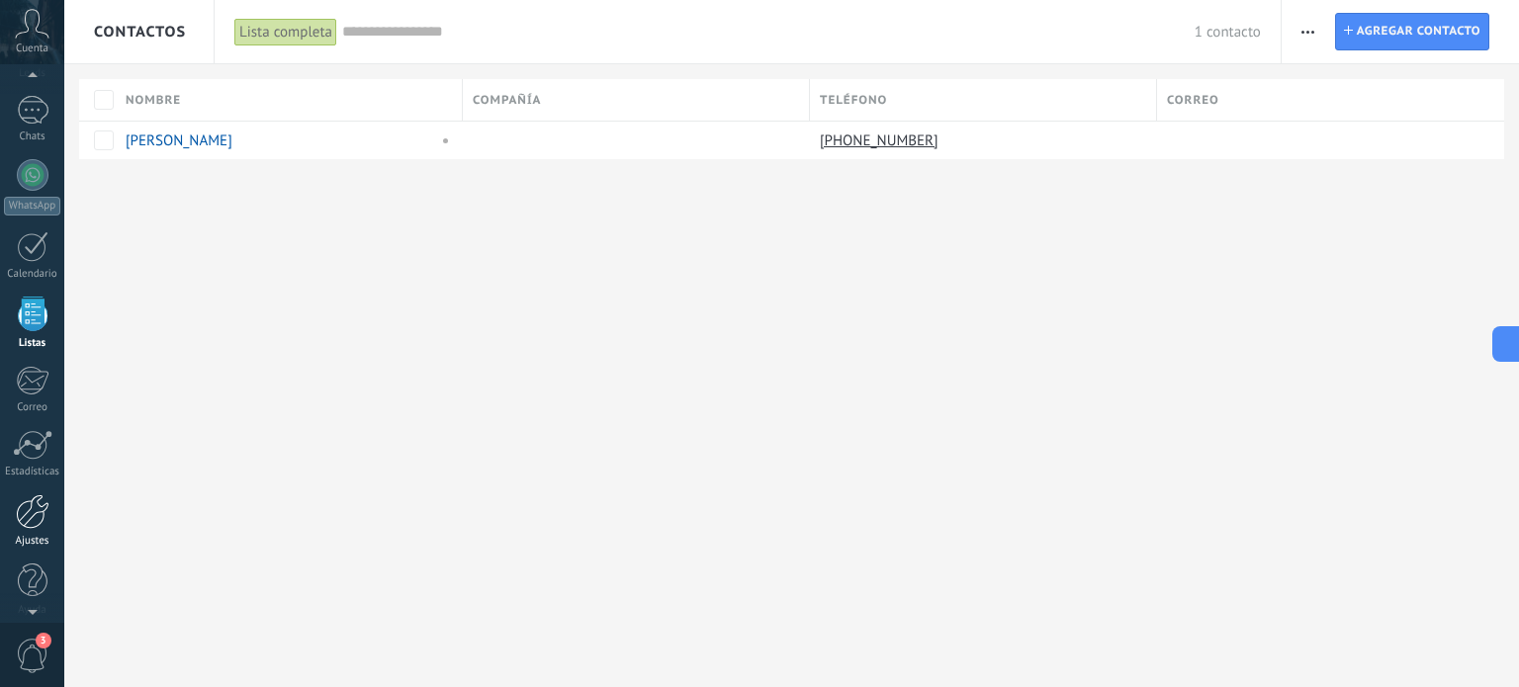
click at [32, 515] on div at bounding box center [33, 512] width 34 height 35
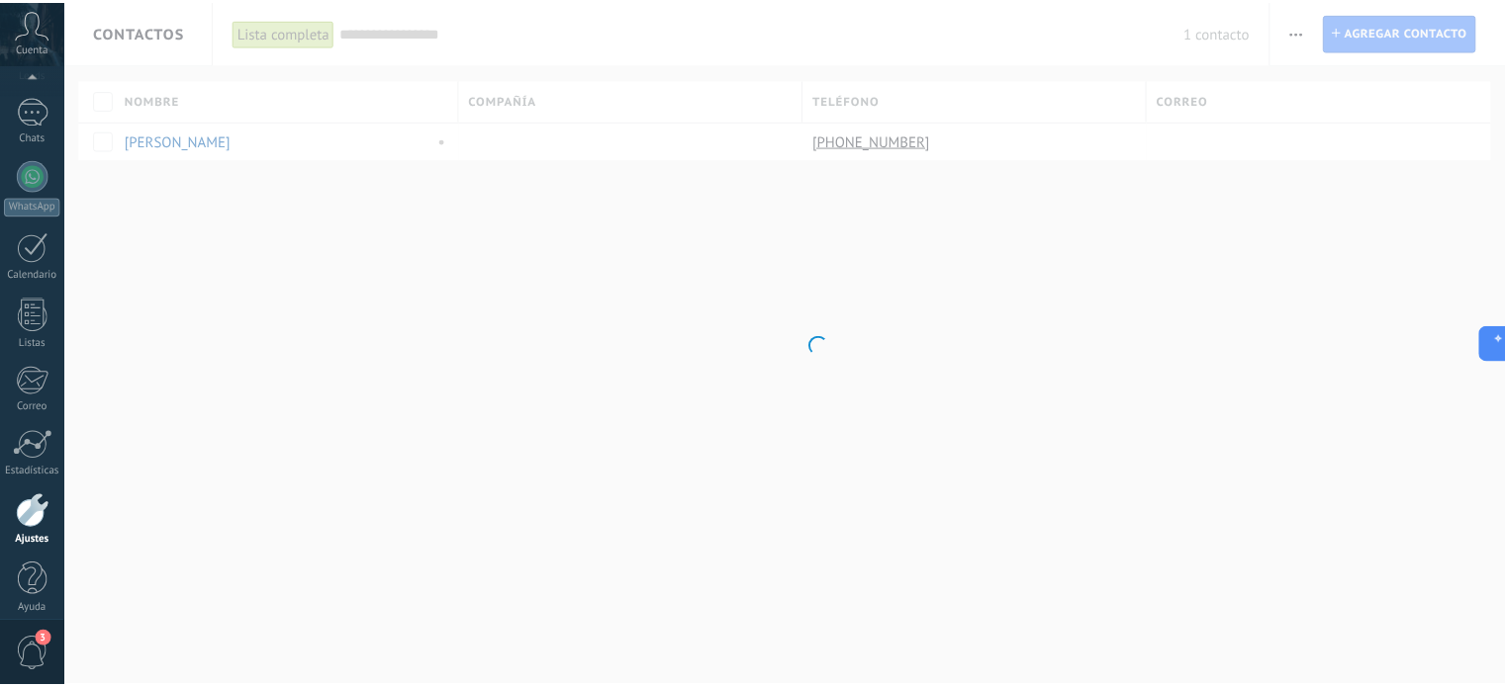
scroll to position [135, 0]
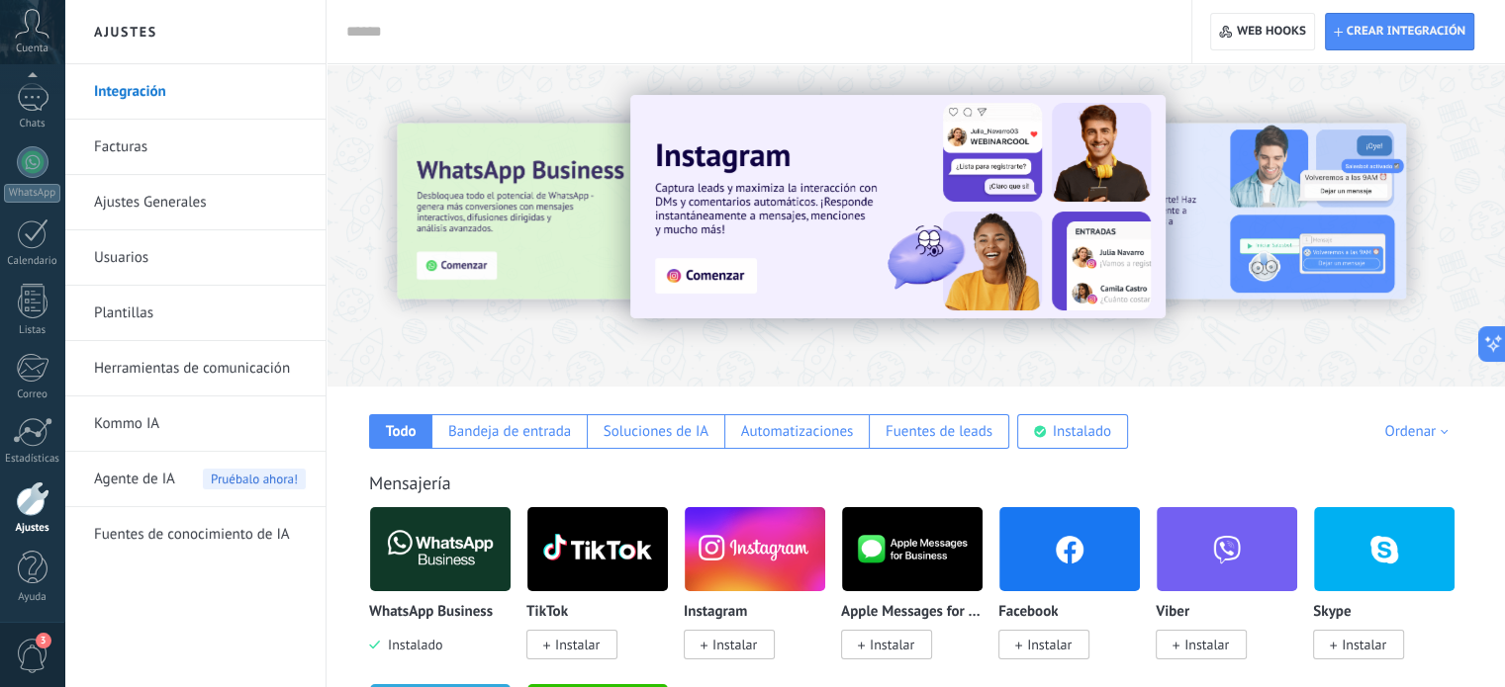
click at [210, 370] on link "Herramientas de comunicación" at bounding box center [200, 368] width 212 height 55
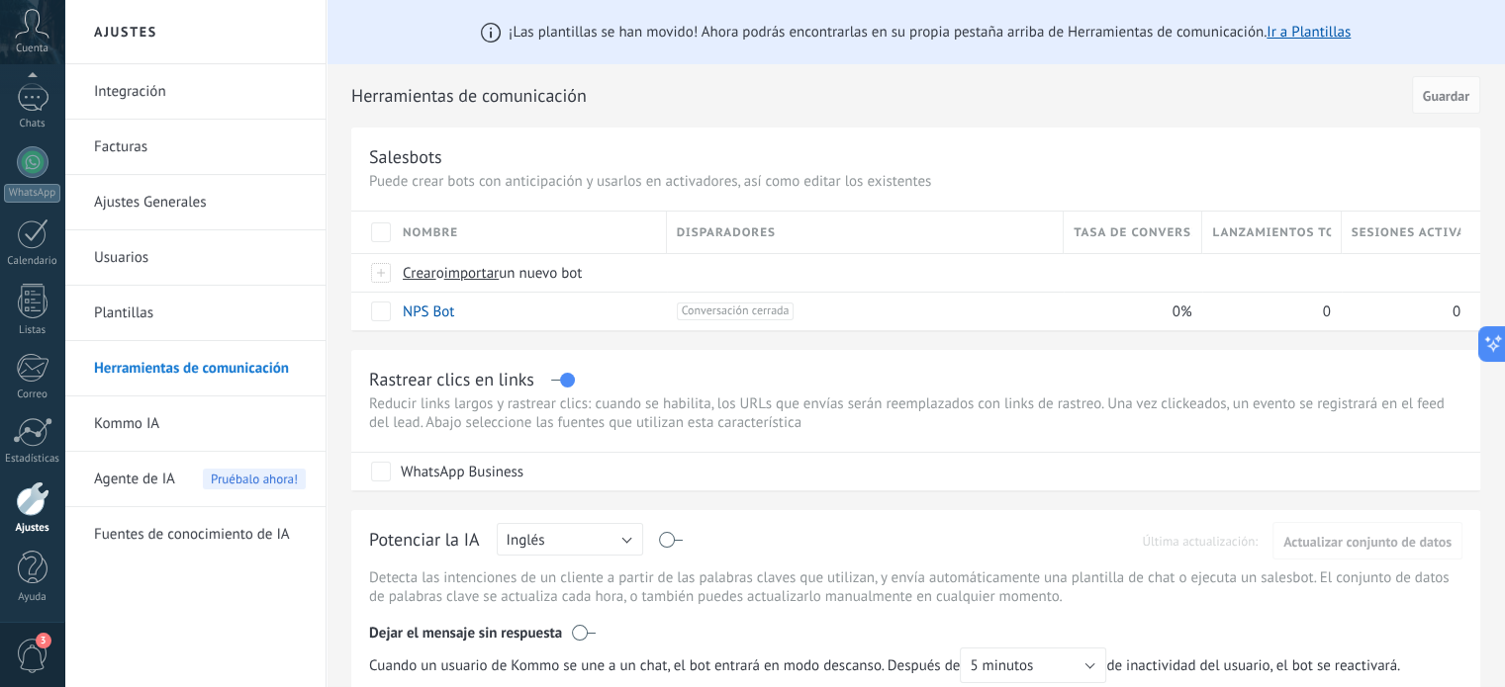
click at [115, 314] on link "Plantillas" at bounding box center [200, 313] width 212 height 55
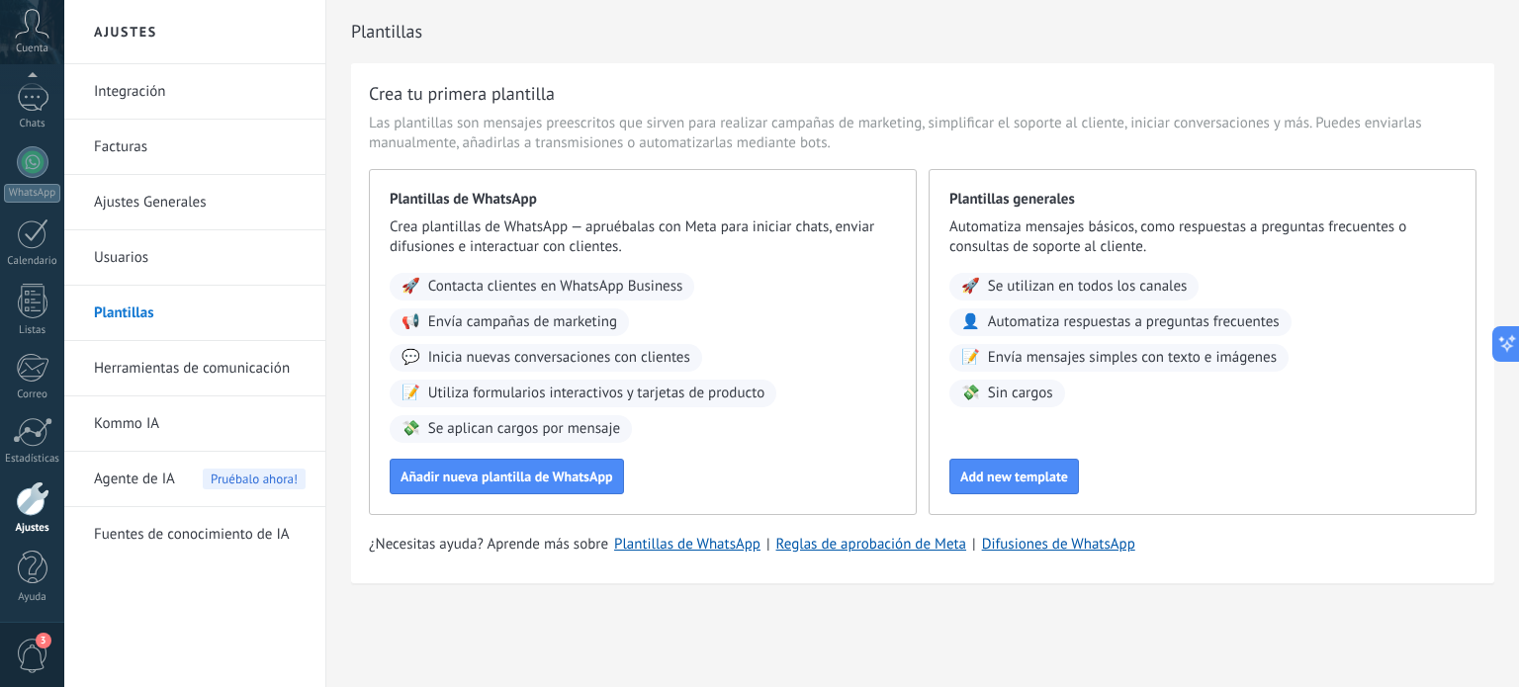
click at [214, 96] on link "Integración" at bounding box center [200, 91] width 212 height 55
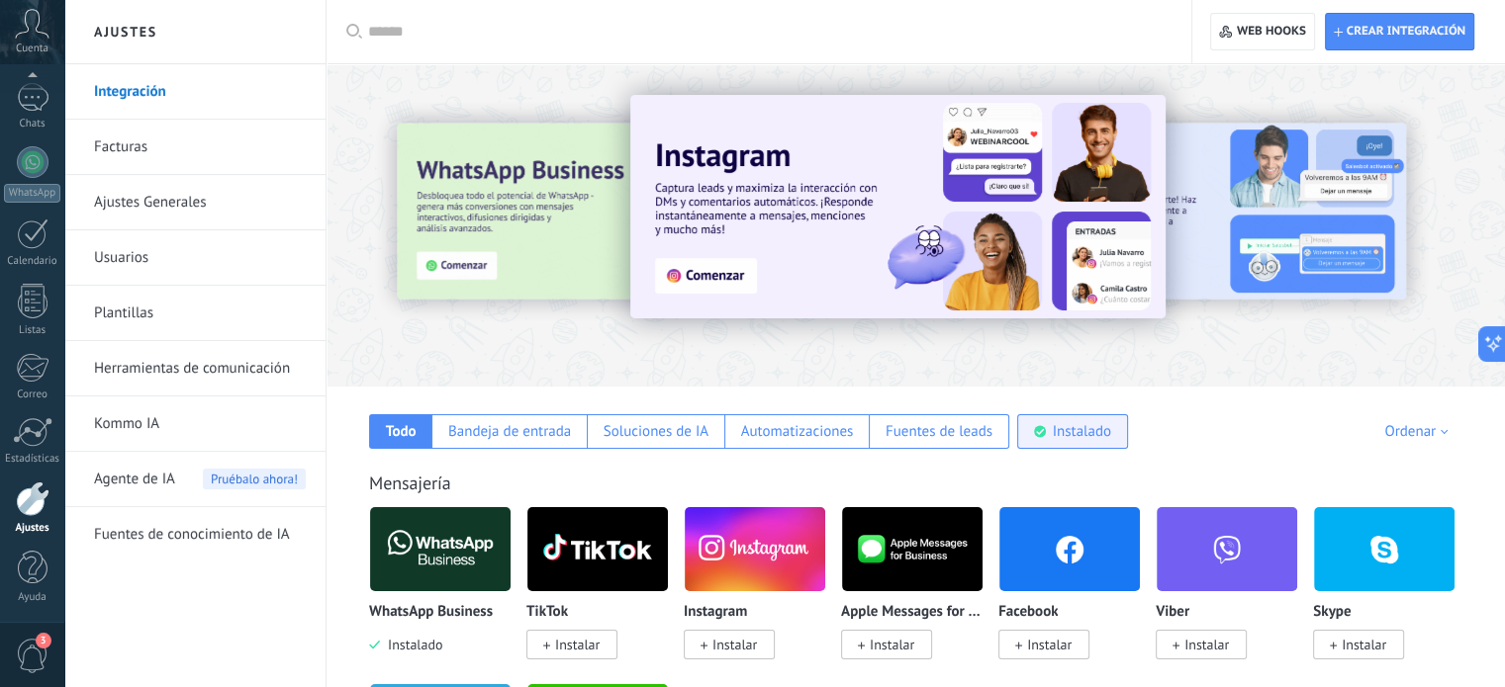
click at [1068, 440] on div "Instalado" at bounding box center [1082, 431] width 58 height 19
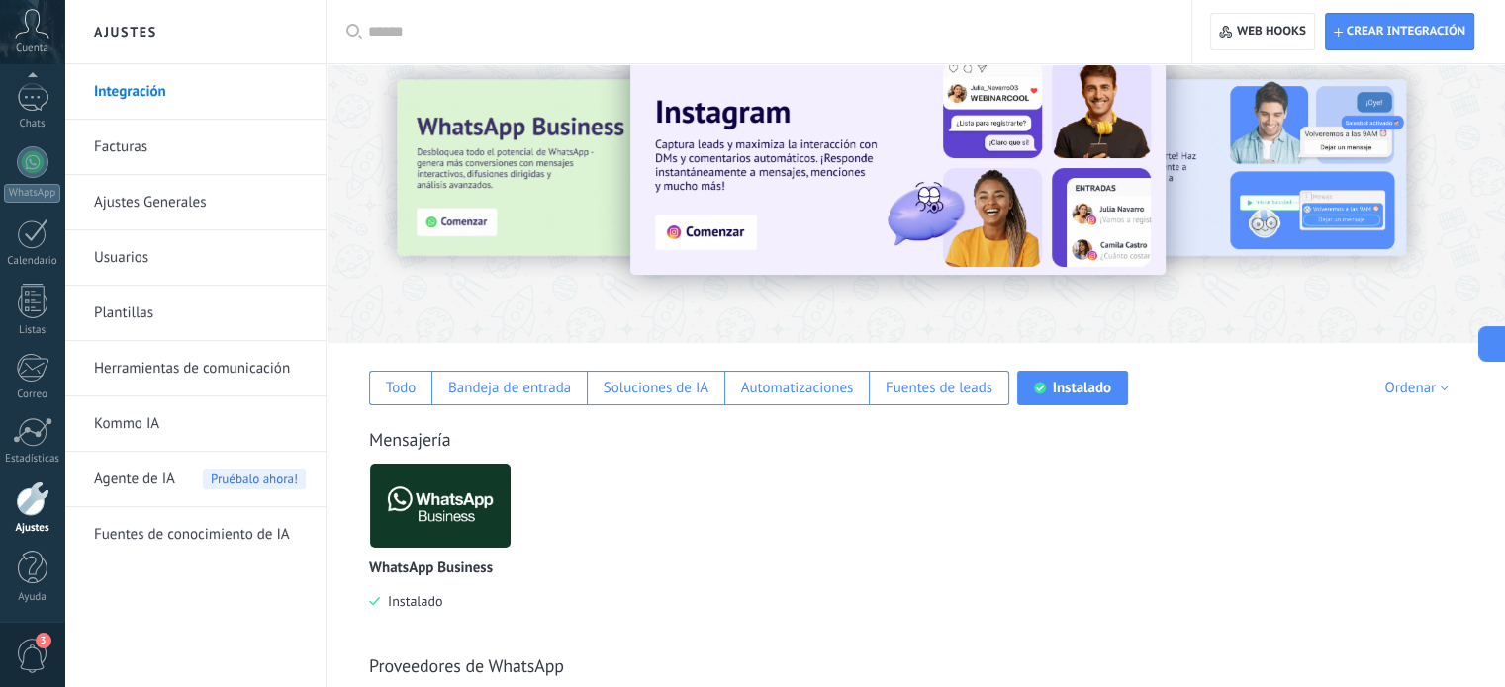
scroll to position [1, 0]
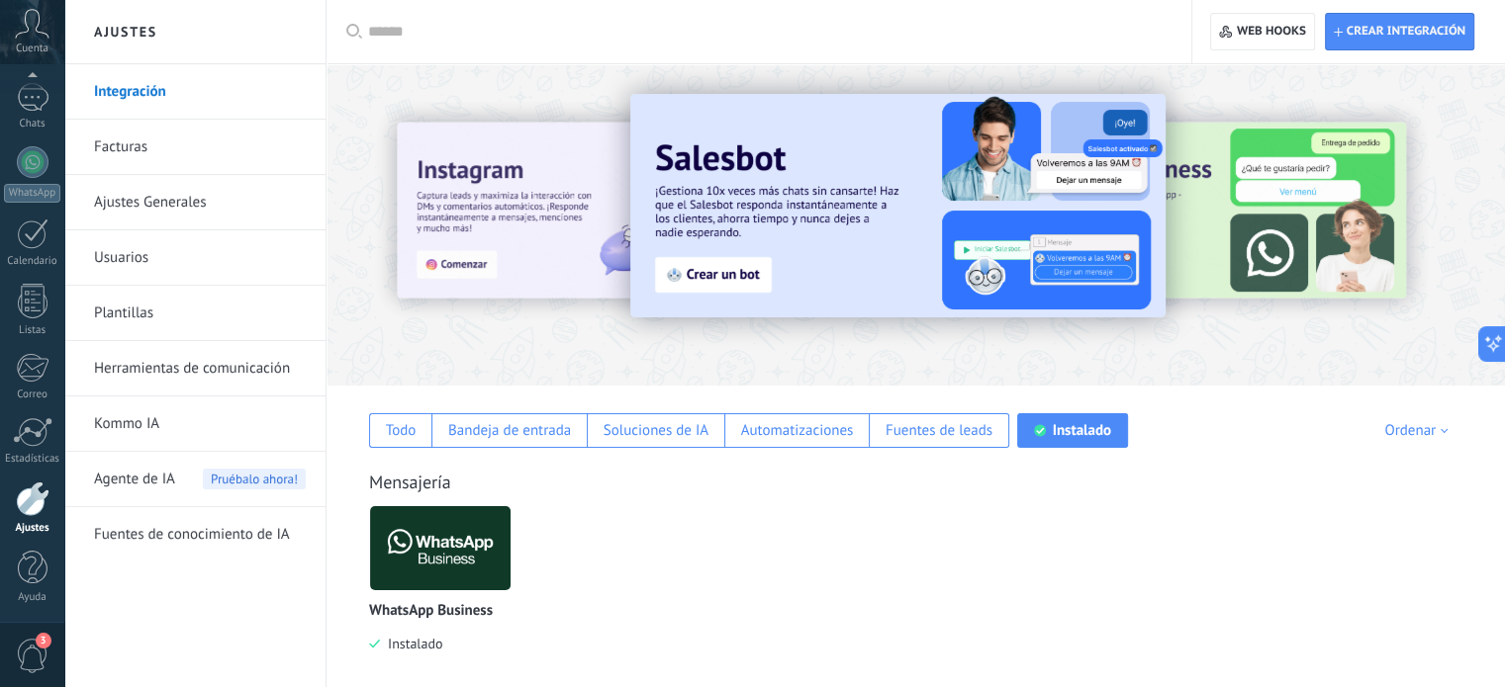
click at [133, 155] on link "Facturas" at bounding box center [200, 147] width 212 height 55
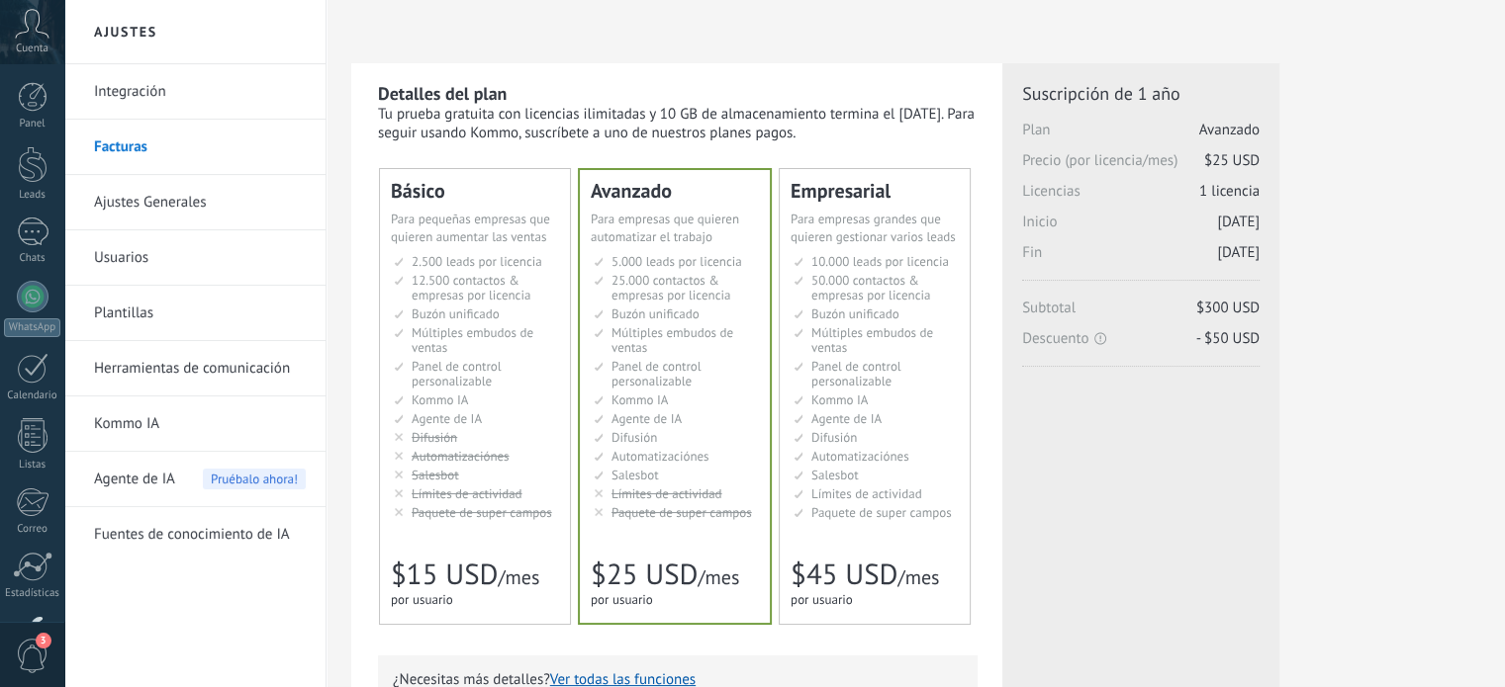
click at [142, 207] on link "Ajustes Generales" at bounding box center [200, 202] width 212 height 55
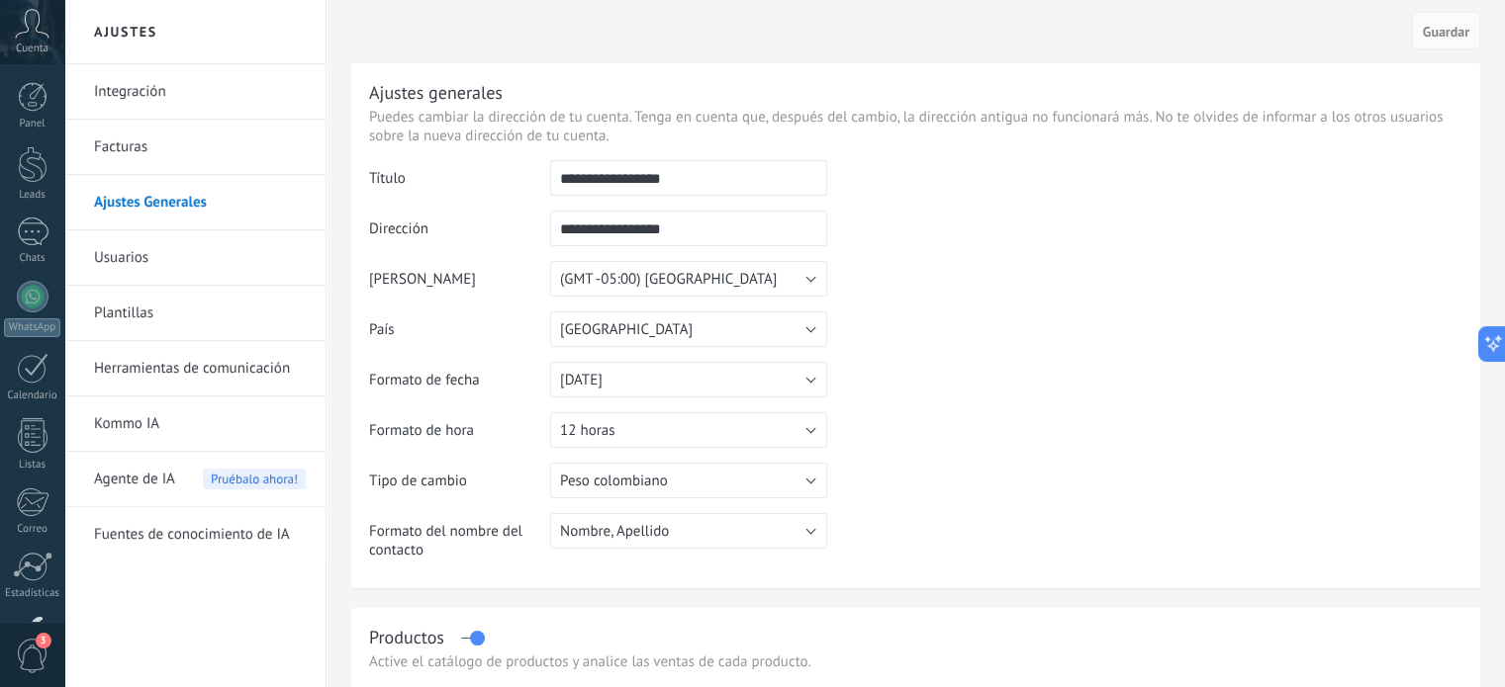
drag, startPoint x: 692, startPoint y: 180, endPoint x: 509, endPoint y: 188, distance: 183.2
click at [509, 188] on tr "**********" at bounding box center [915, 185] width 1093 height 50
type input "*********"
drag, startPoint x: 715, startPoint y: 236, endPoint x: 490, endPoint y: 240, distance: 225.6
click at [490, 240] on tr "**********" at bounding box center [915, 236] width 1093 height 50
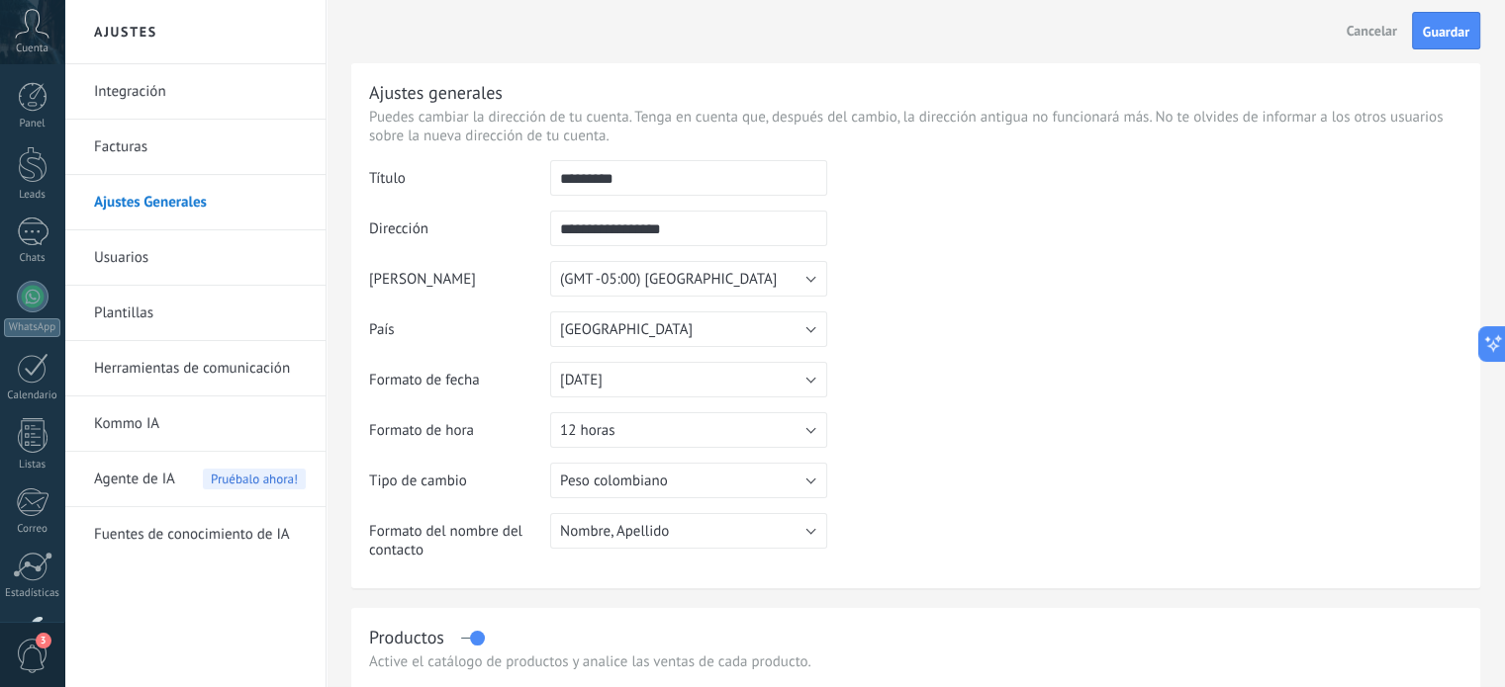
type input "*"
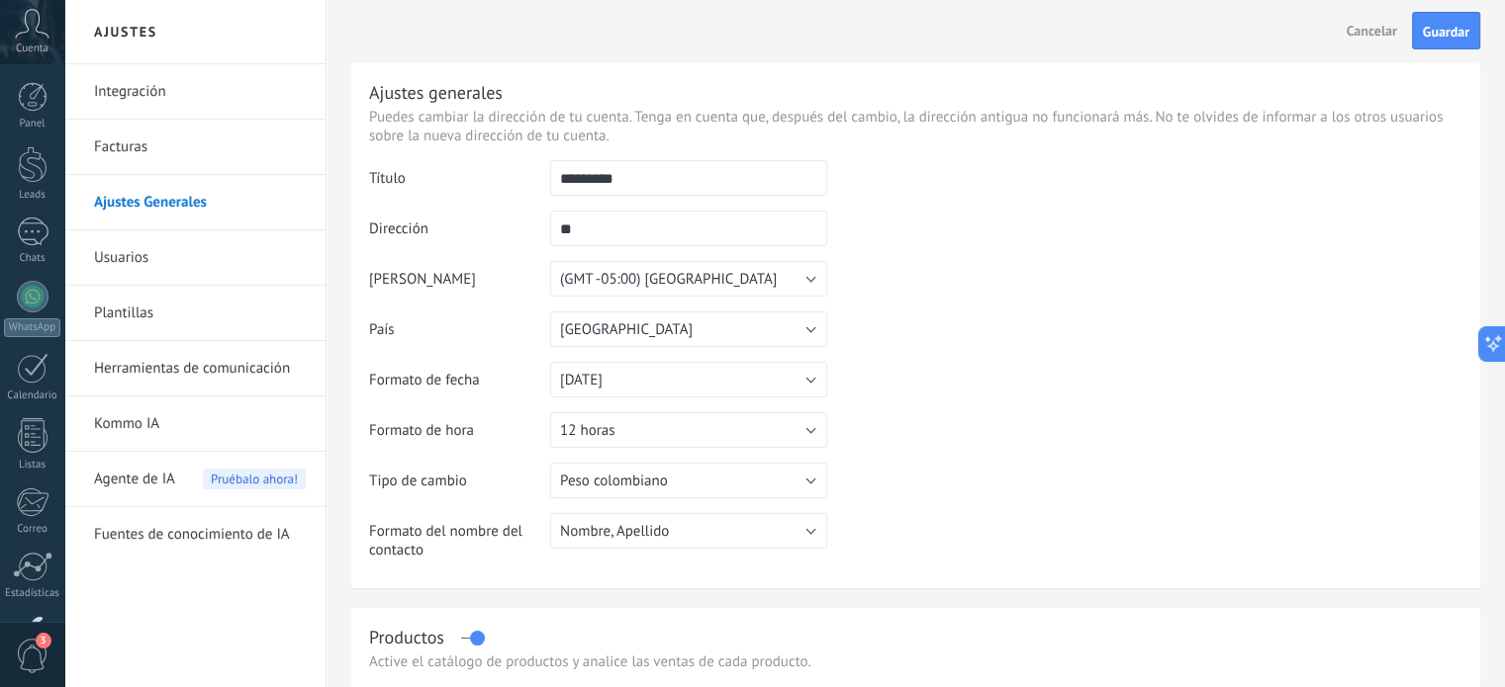
type input "*"
type input "******"
click at [990, 271] on td at bounding box center [1144, 261] width 635 height 202
click at [1432, 35] on span "Guardar" at bounding box center [1445, 32] width 46 height 14
